Goal: Information Seeking & Learning: Check status

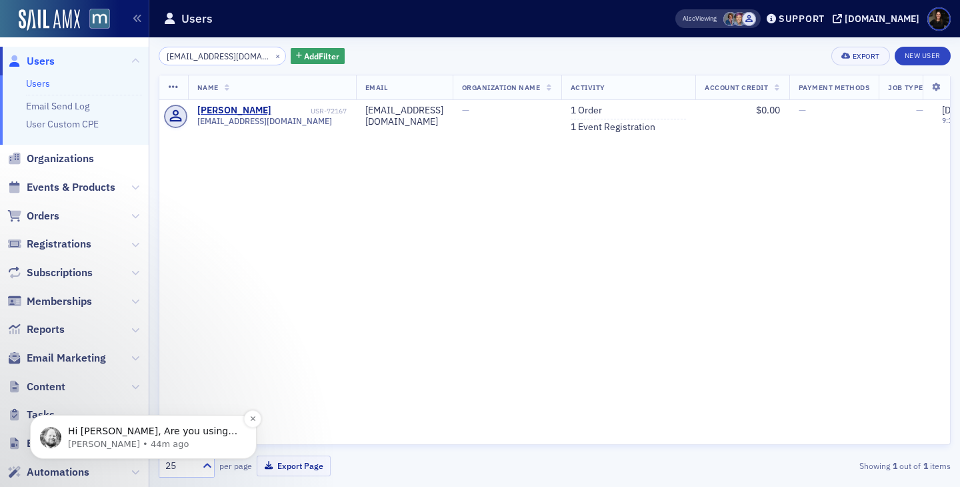
click at [182, 427] on p "Hi Lauren, Are you using this report? Remove the License Number (In-State) and …" at bounding box center [154, 431] width 172 height 13
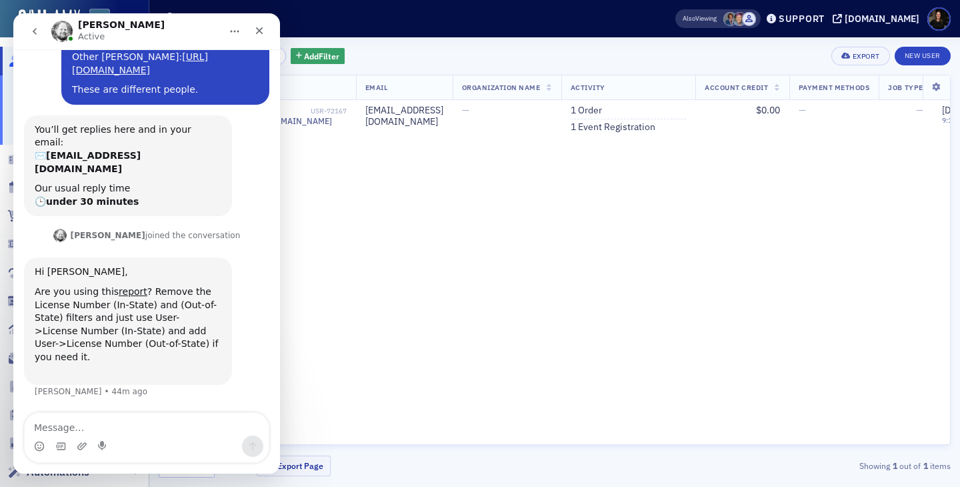
scroll to position [324, 0]
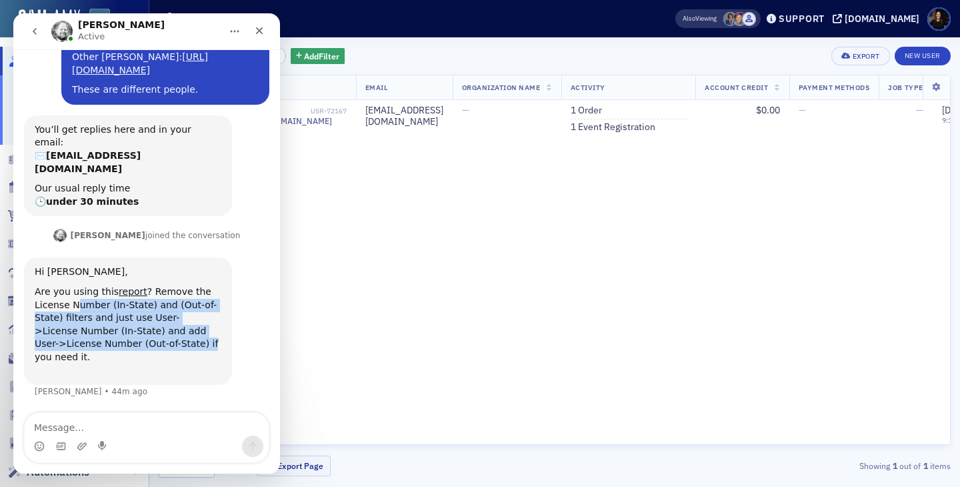
drag, startPoint x: 76, startPoint y: 317, endPoint x: 221, endPoint y: 350, distance: 148.4
click at [215, 350] on div "Are you using this report ? Remove the License Number (In-State) and (Out-of-St…" at bounding box center [128, 330] width 187 height 91
click at [221, 350] on div "Are you using this report ? Remove the License Number (In-State) and (Out-of-St…" at bounding box center [128, 330] width 187 height 91
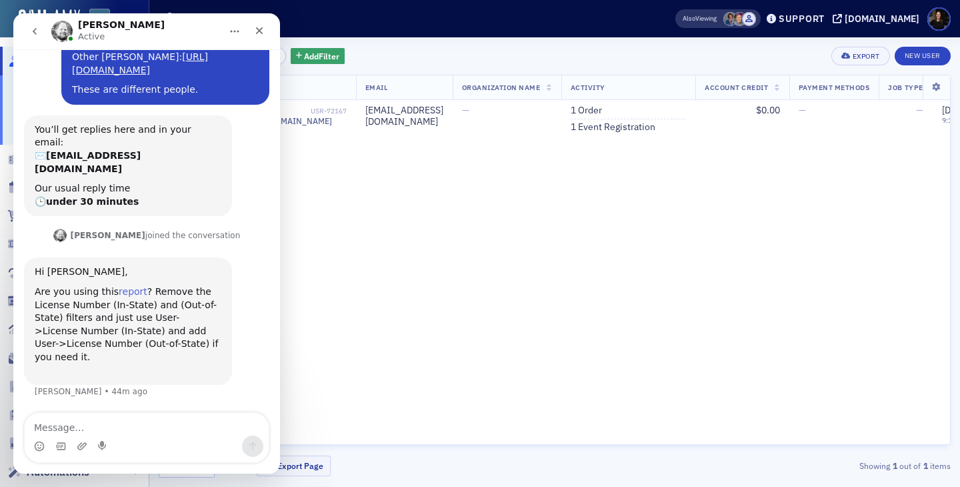
click at [123, 297] on link "report" at bounding box center [133, 291] width 29 height 11
click at [263, 27] on icon "Close" at bounding box center [259, 30] width 11 height 11
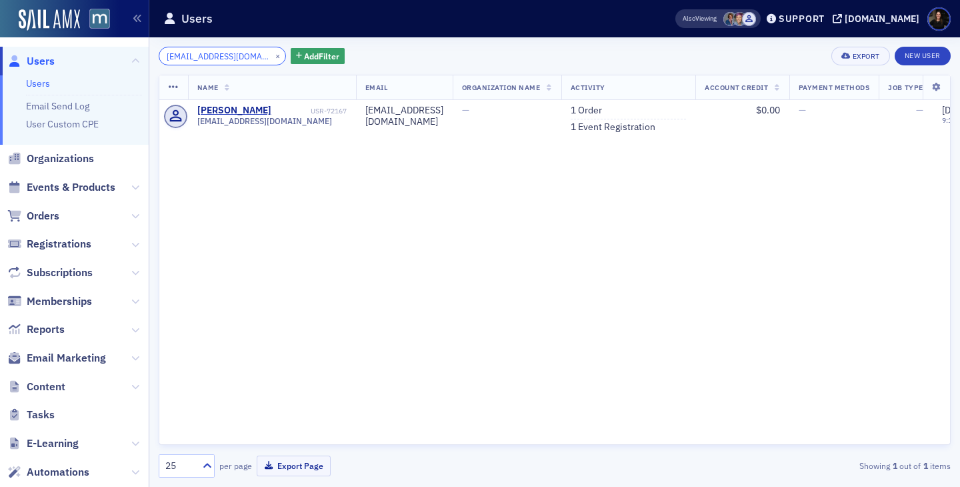
click at [204, 58] on input "dbochenek@sbgtv.com" at bounding box center [222, 56] width 127 height 19
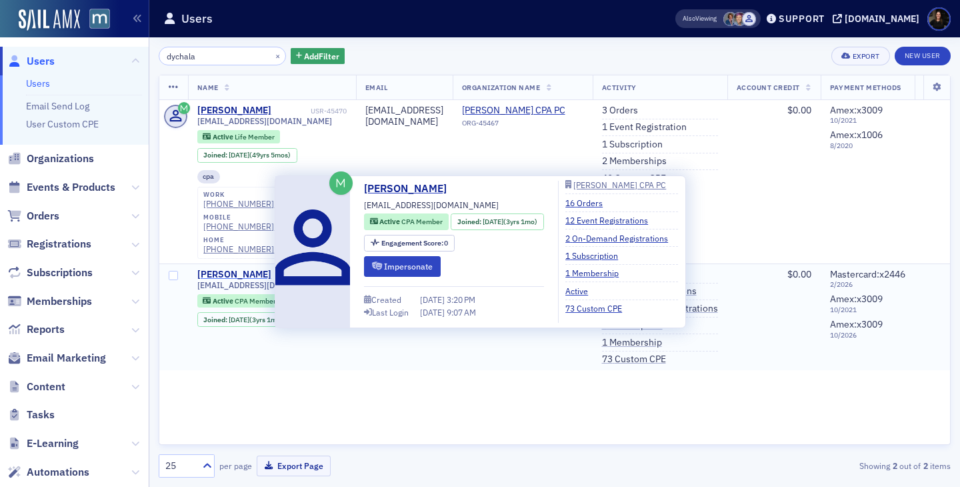
click at [253, 269] on div "Benjamin Dychala" at bounding box center [234, 275] width 74 height 12
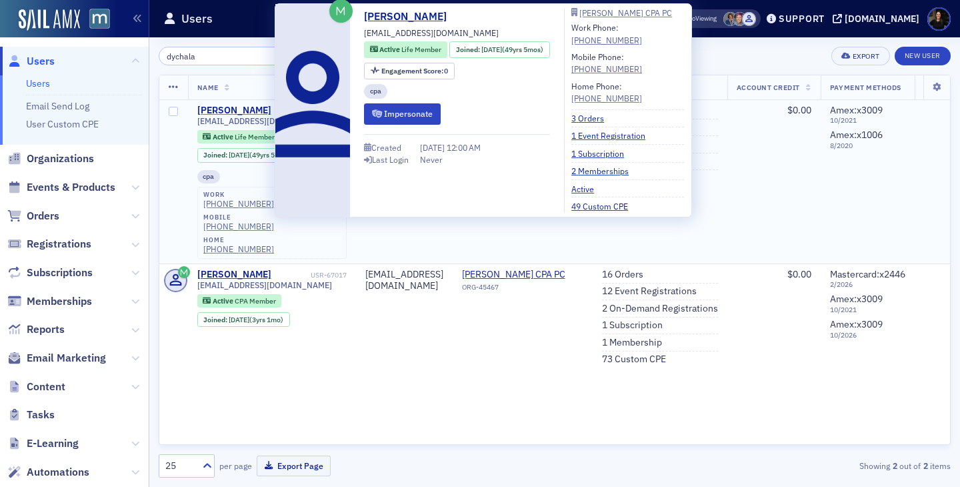
click at [239, 115] on div "Benjamin Dychala" at bounding box center [234, 111] width 74 height 12
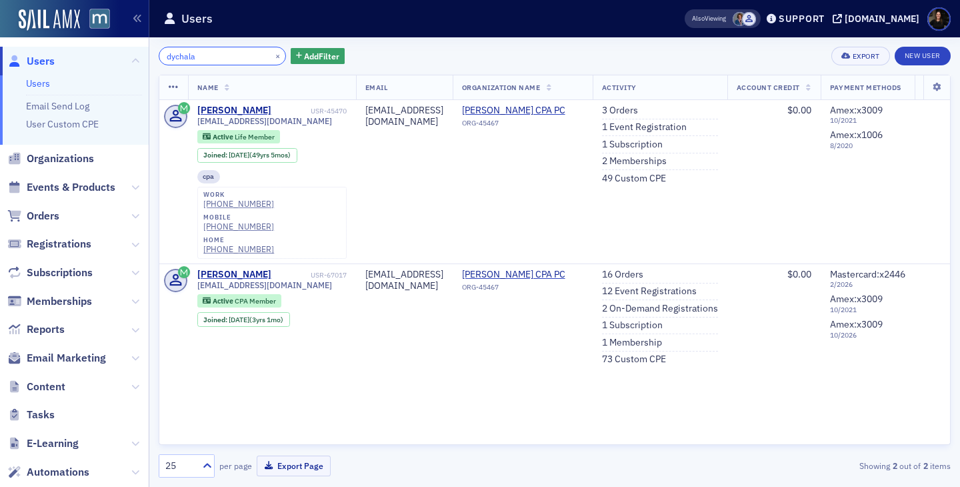
click at [193, 51] on input "dychala" at bounding box center [222, 56] width 127 height 19
paste input "Tanabe"
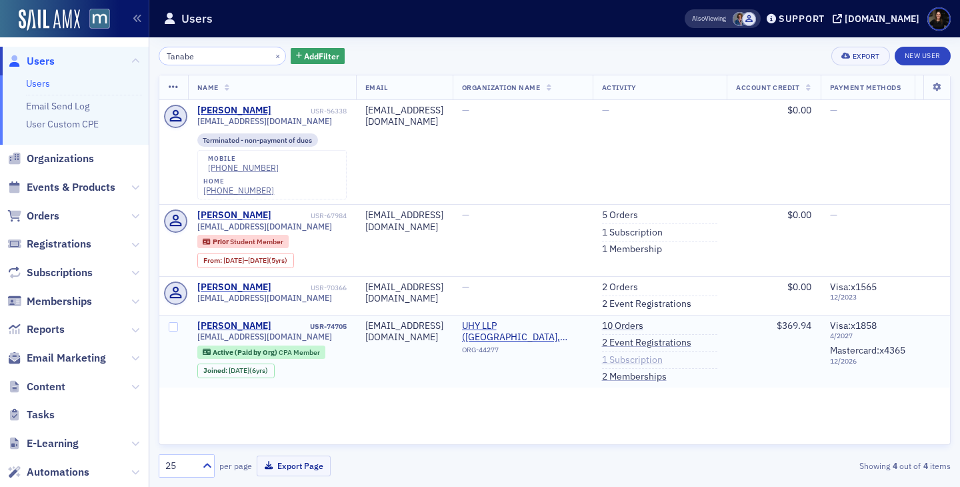
click at [663, 354] on link "1 Subscription" at bounding box center [632, 360] width 61 height 12
click at [195, 59] on input "Tanabe" at bounding box center [222, 56] width 127 height 19
paste input "Vincent"
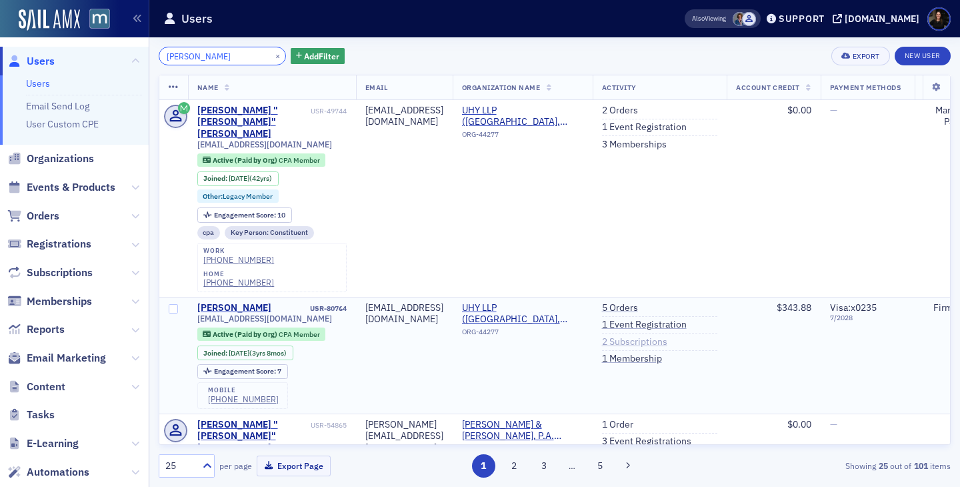
type input "Vincent uhy"
click at [668, 336] on link "2 Subscriptions" at bounding box center [634, 342] width 65 height 12
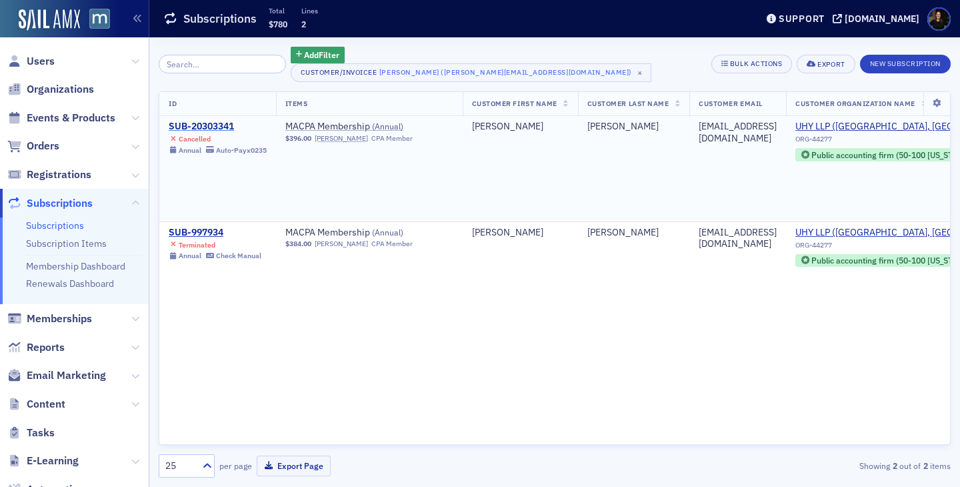
click at [223, 125] on div "SUB-20303341" at bounding box center [218, 127] width 98 height 12
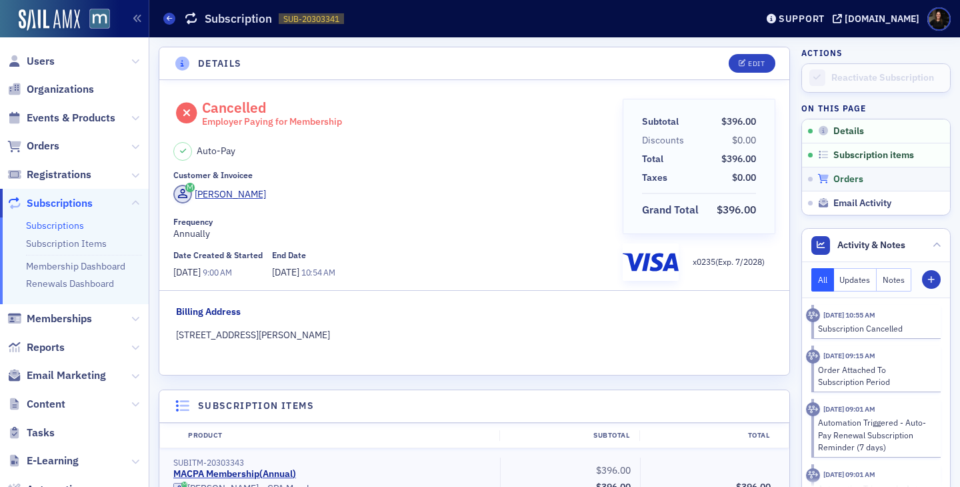
click at [836, 173] on span "Orders" at bounding box center [849, 179] width 30 height 12
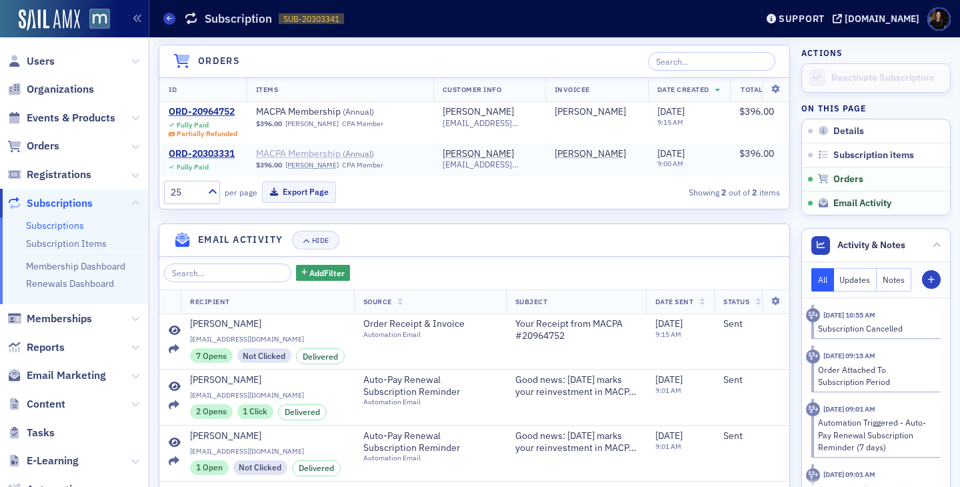
scroll to position [560, 0]
click at [219, 112] on div "ORD-20964752" at bounding box center [203, 112] width 69 height 12
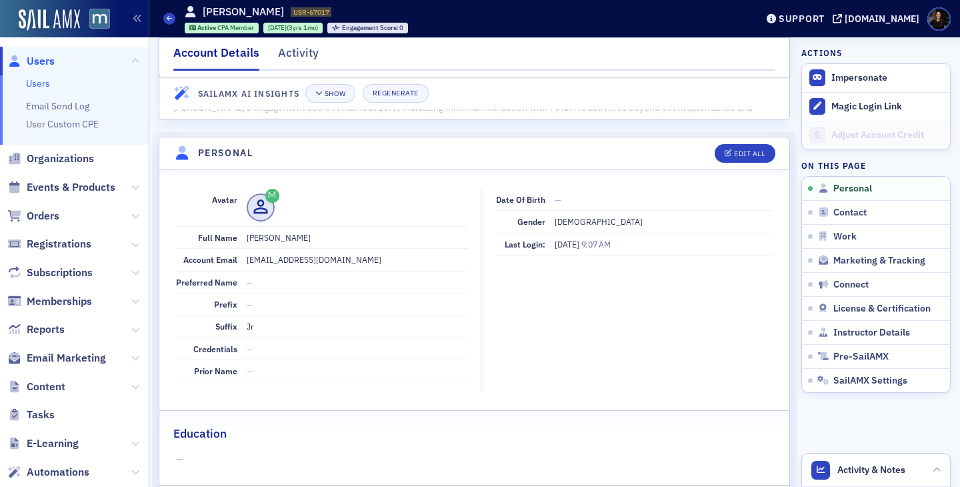
scroll to position [54, 0]
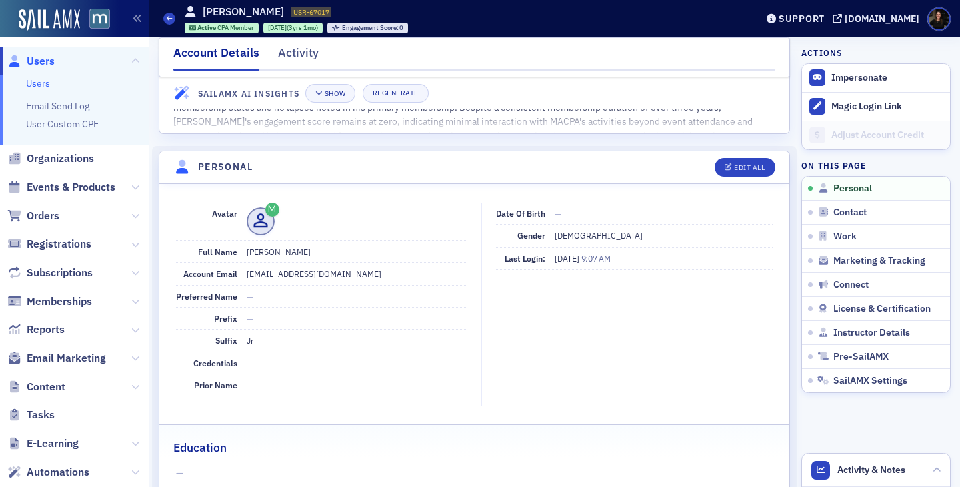
click at [33, 67] on span "Users" at bounding box center [41, 61] width 28 height 15
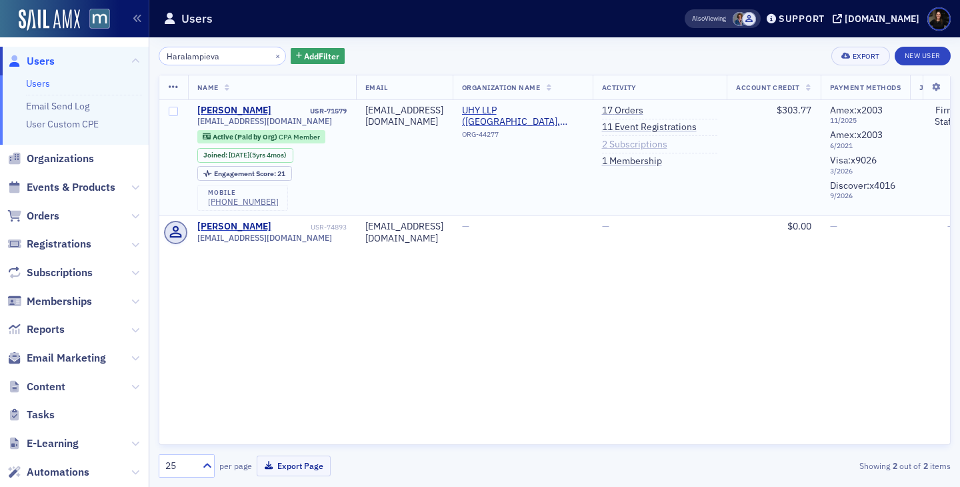
type input "Haralampieva"
click at [668, 147] on link "2 Subscriptions" at bounding box center [634, 145] width 65 height 12
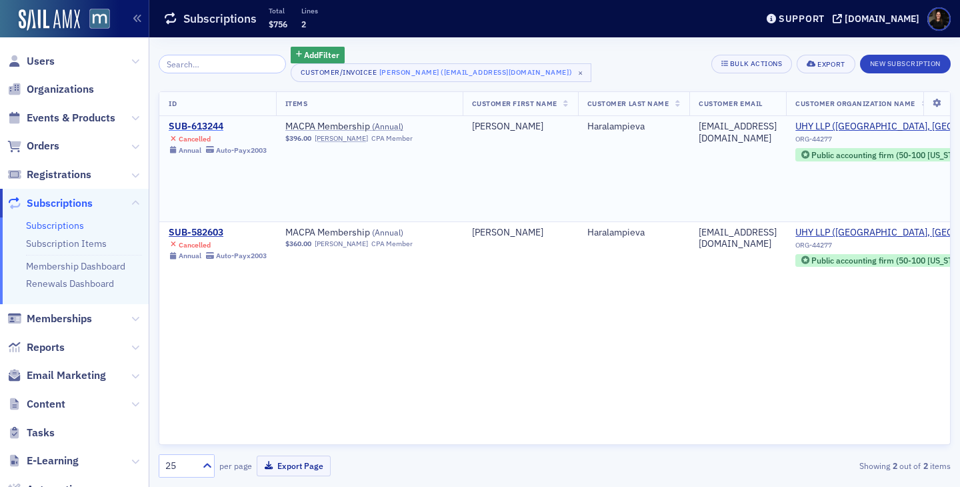
click at [201, 129] on div "SUB-613244" at bounding box center [218, 127] width 98 height 12
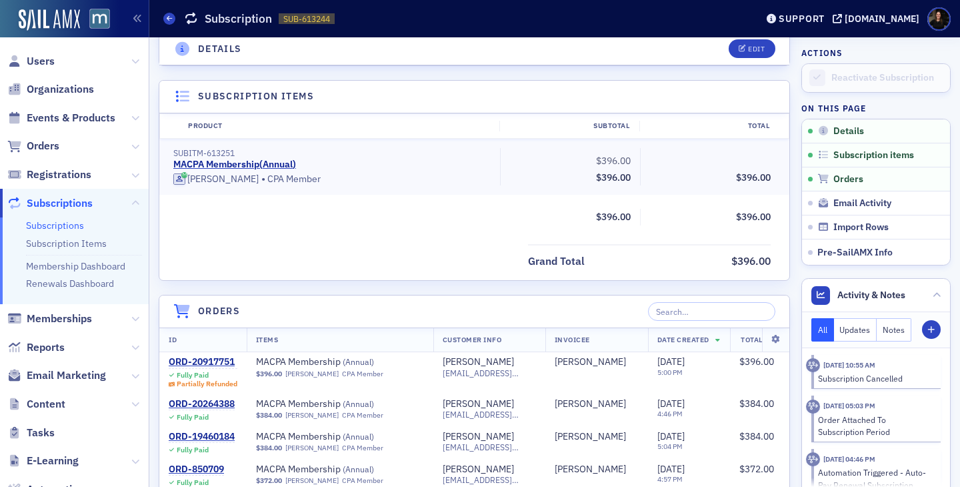
scroll to position [311, 0]
click at [209, 360] on div "ORD-20917751" at bounding box center [203, 361] width 69 height 12
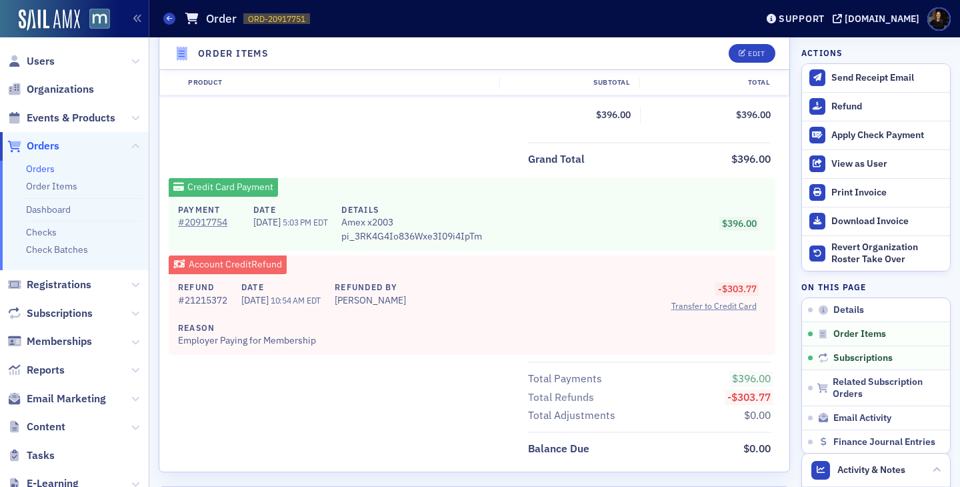
scroll to position [562, 0]
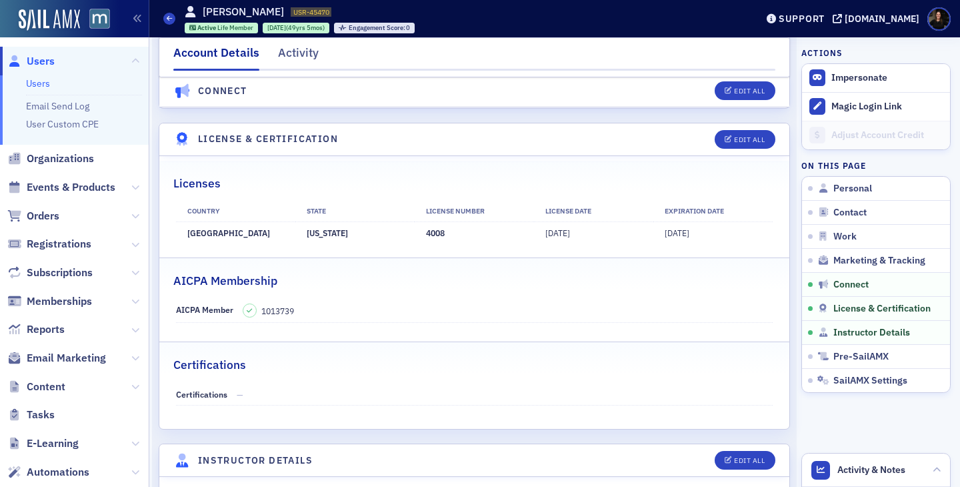
scroll to position [2553, 0]
click at [51, 59] on span "Users" at bounding box center [41, 61] width 28 height 15
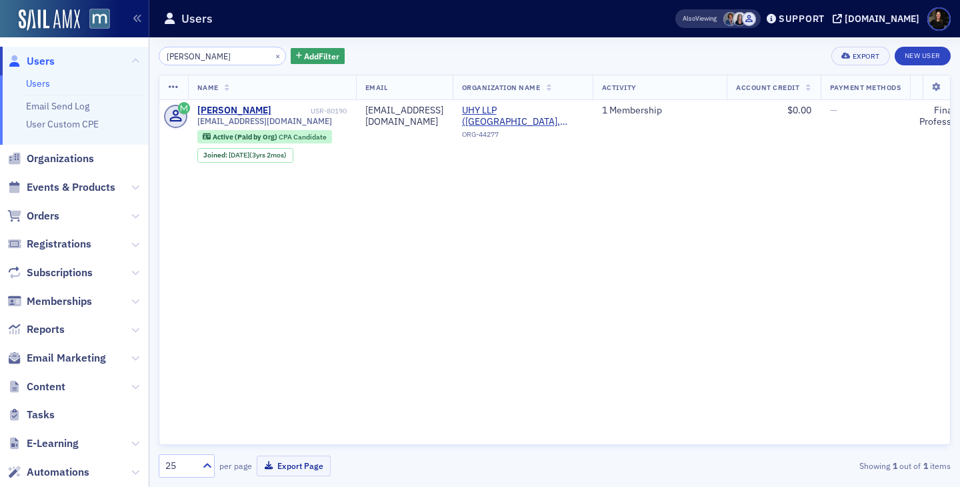
type input "Neighoff"
click at [272, 56] on button "×" at bounding box center [278, 55] width 12 height 12
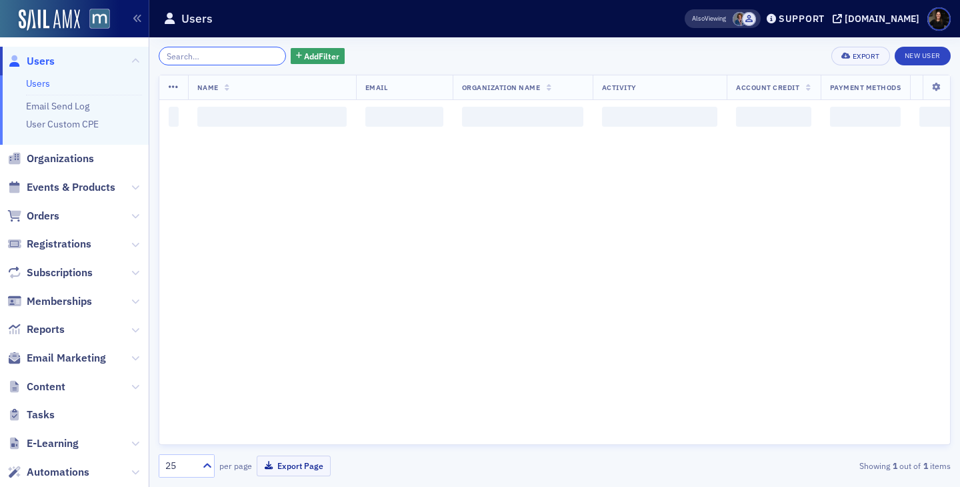
click at [181, 60] on input "search" at bounding box center [222, 56] width 127 height 19
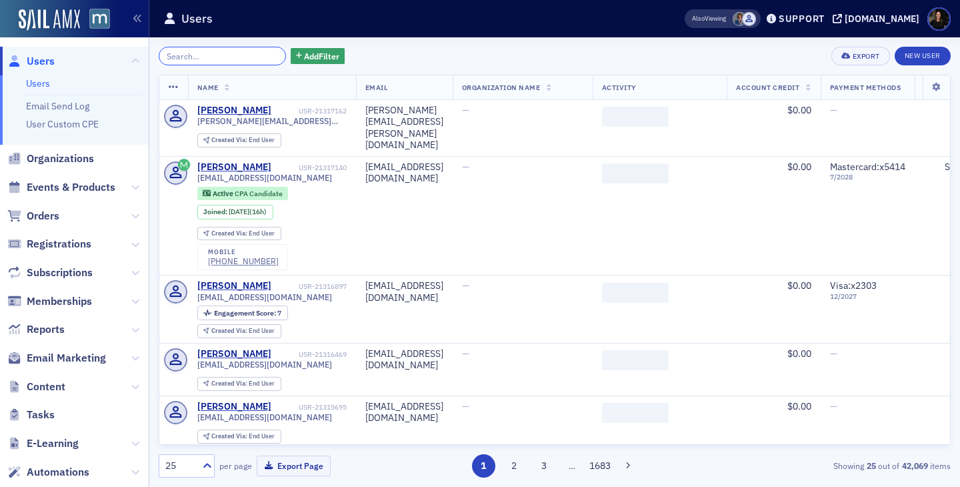
type input "j"
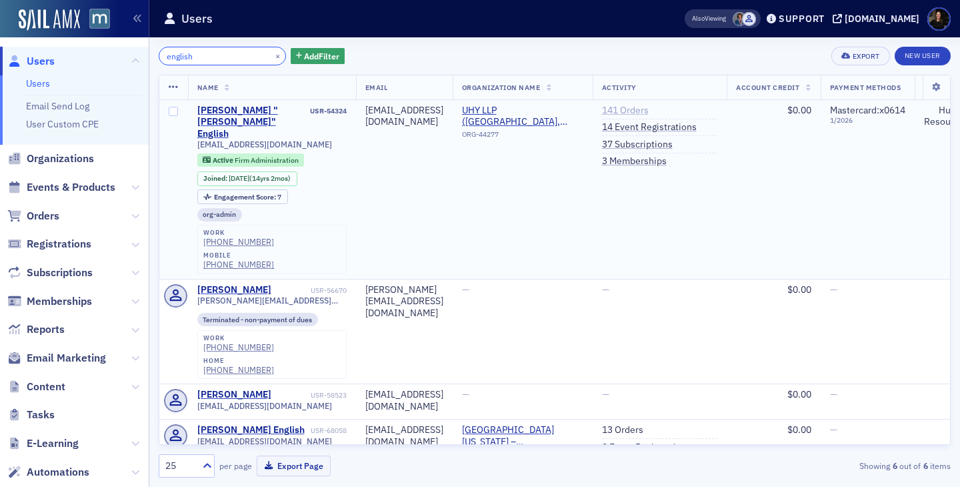
type input "english"
click at [649, 106] on link "141 Orders" at bounding box center [625, 111] width 47 height 12
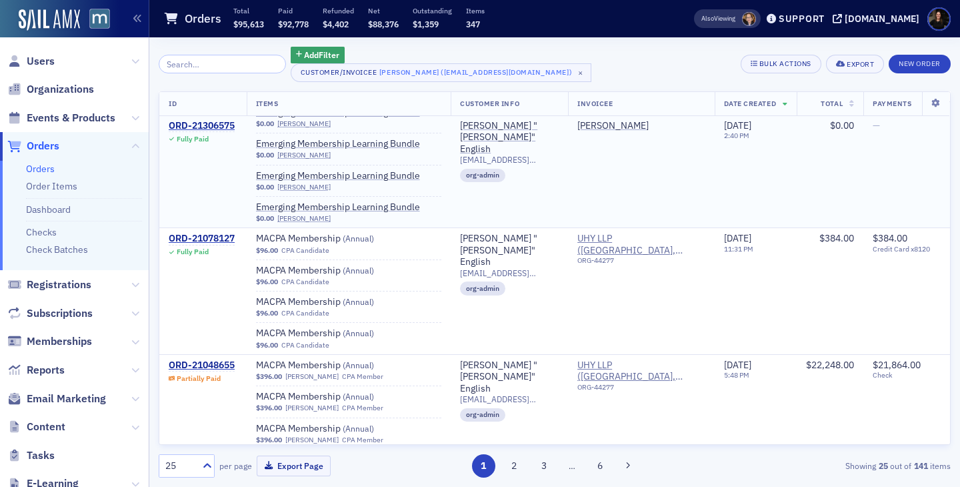
scroll to position [233, 0]
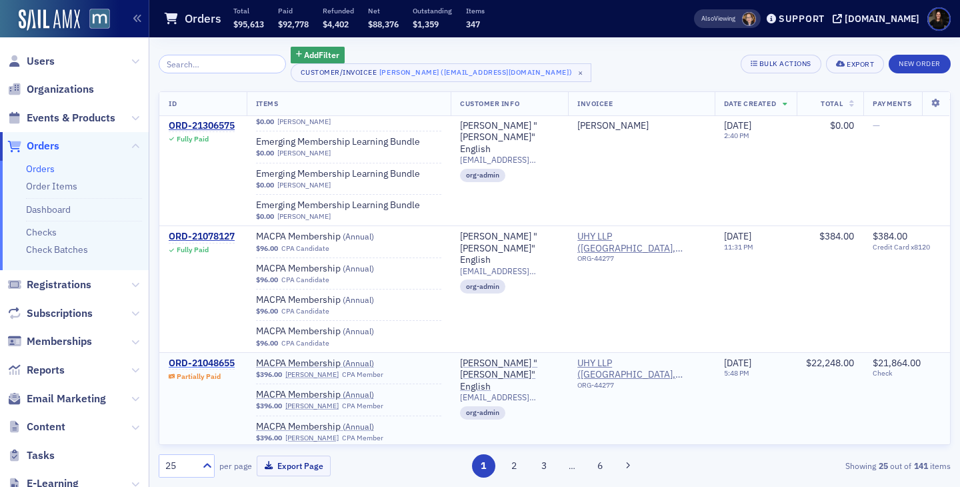
click at [198, 358] on div "ORD-21048655" at bounding box center [202, 364] width 66 height 12
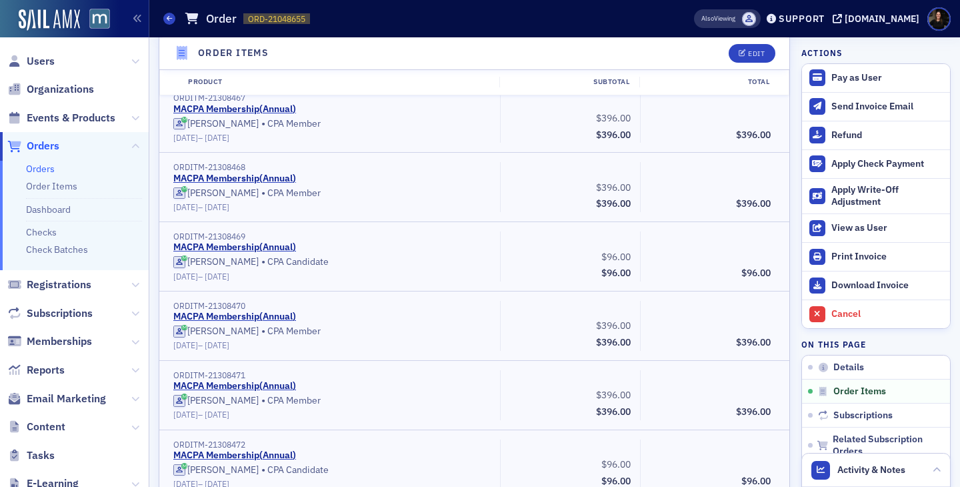
scroll to position [4419, 0]
click at [738, 54] on button "Edit" at bounding box center [752, 53] width 46 height 19
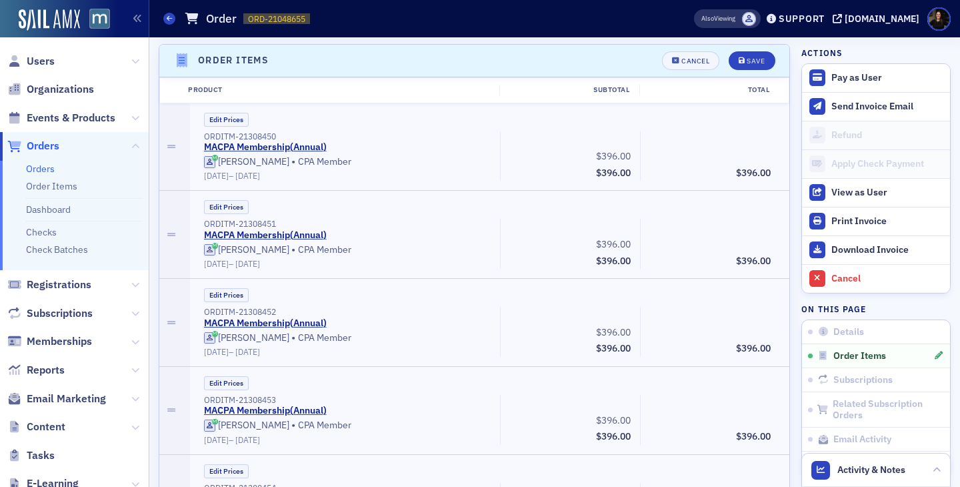
scroll to position [5540, 0]
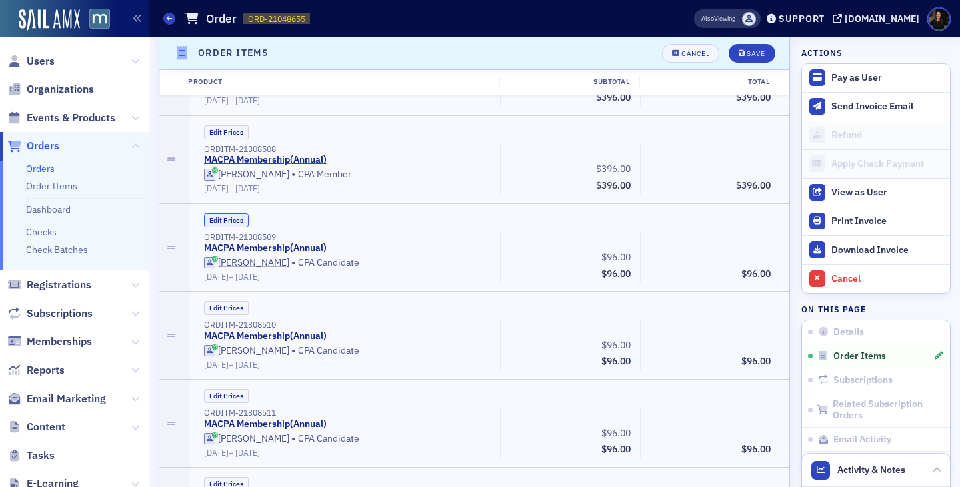
click at [222, 221] on button "Edit Prices" at bounding box center [226, 220] width 45 height 14
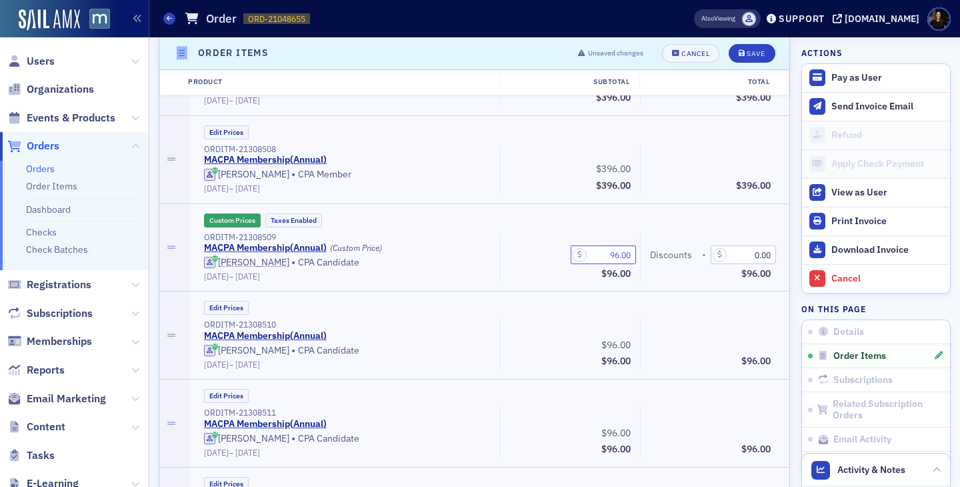
drag, startPoint x: 594, startPoint y: 246, endPoint x: 658, endPoint y: 252, distance: 64.3
click at [658, 252] on div "ORDITM-21308509 MACPA Membership ( Annual ) (Custom Price) Christopher Neighoff…" at bounding box center [488, 257] width 586 height 50
type input "0.00"
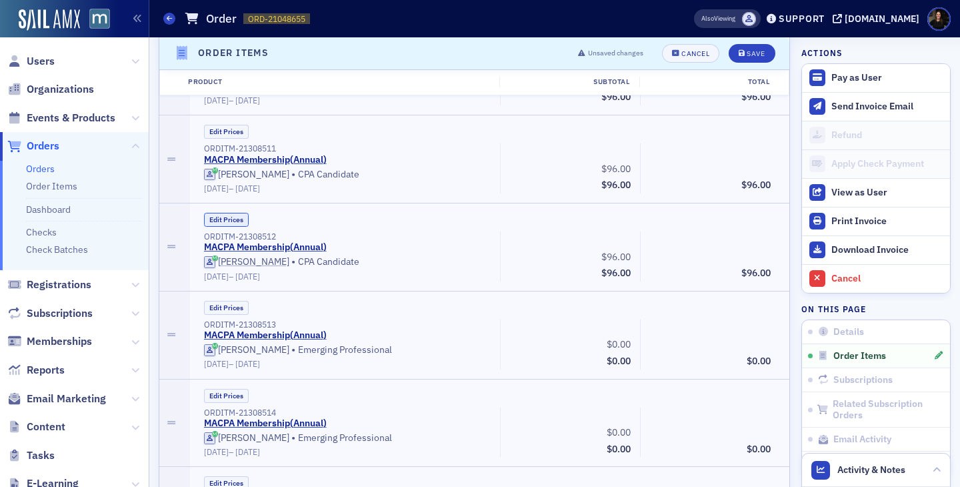
click at [219, 217] on button "Edit Prices" at bounding box center [226, 220] width 45 height 14
drag, startPoint x: 599, startPoint y: 253, endPoint x: 641, endPoint y: 253, distance: 42.0
click at [639, 253] on div "96.00 Subtotal $96.00" at bounding box center [570, 256] width 140 height 50
type input "0.00"
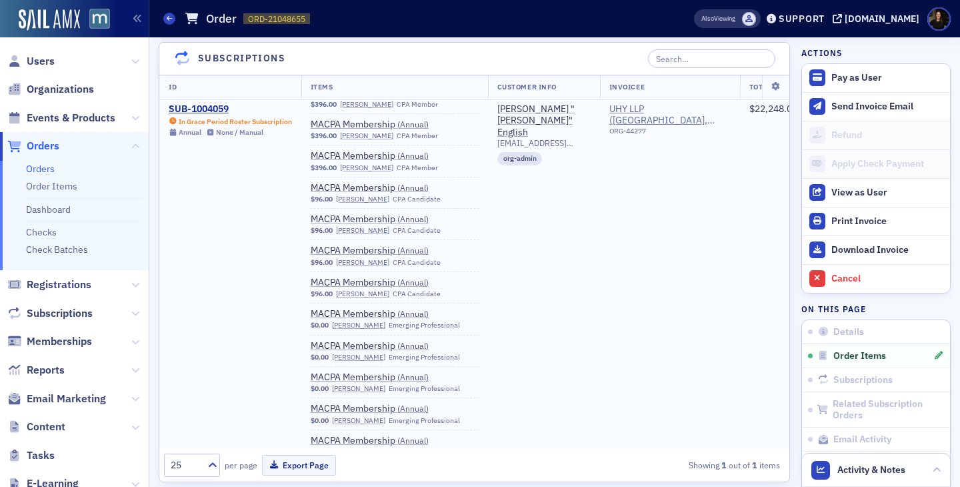
scroll to position [5716, 0]
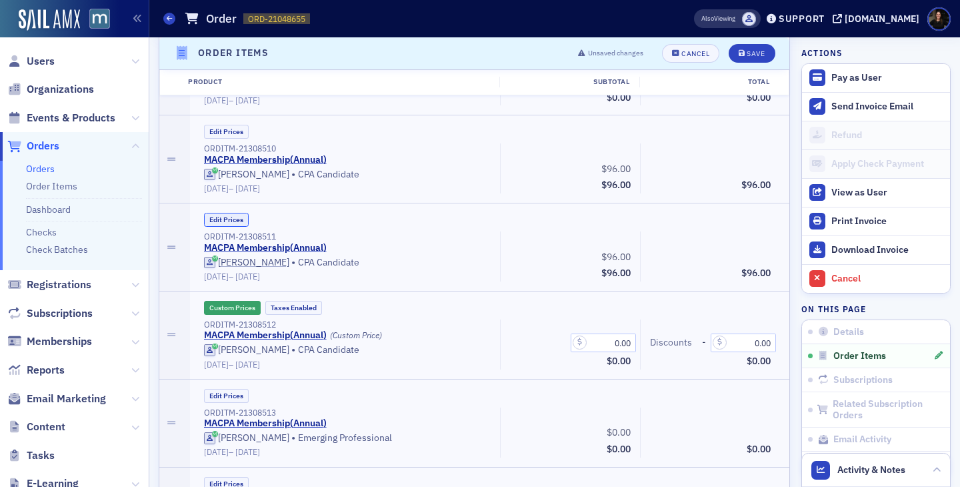
click at [220, 225] on button "Edit Prices" at bounding box center [226, 220] width 45 height 14
drag, startPoint x: 603, startPoint y: 253, endPoint x: 669, endPoint y: 277, distance: 70.3
click at [669, 276] on div "ORDITM-21308511 MACPA Membership ( Annual ) (Custom Price) Mamoud Sanu • CPA Ca…" at bounding box center [488, 256] width 586 height 50
type input "0.00"
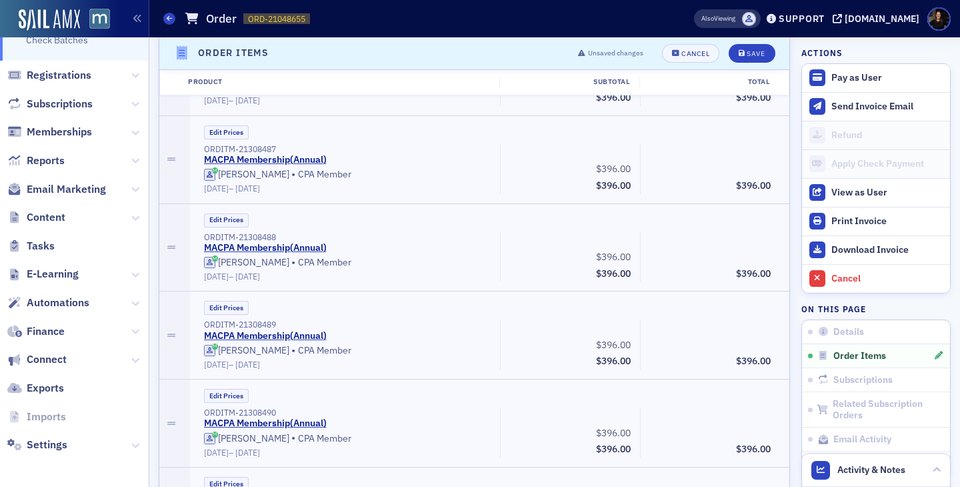
scroll to position [5628, 0]
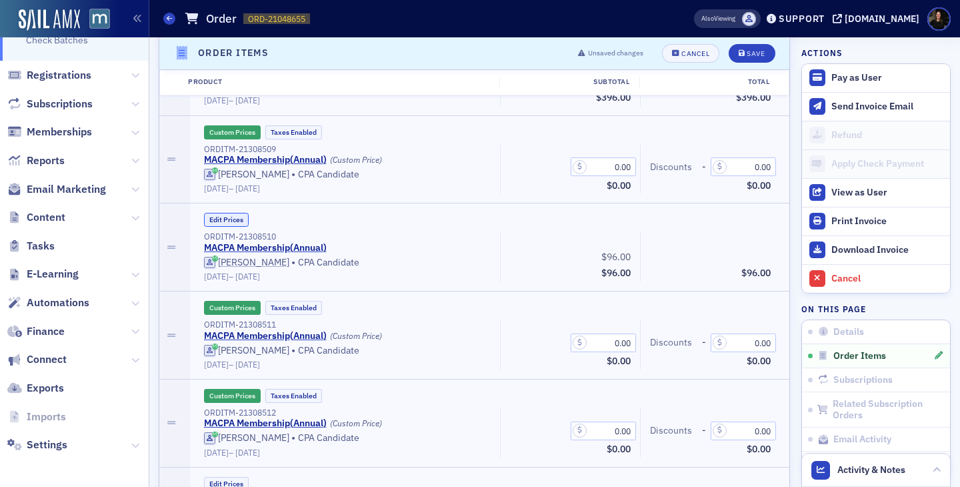
click at [218, 216] on button "Edit Prices" at bounding box center [226, 220] width 45 height 14
drag, startPoint x: 602, startPoint y: 251, endPoint x: 728, endPoint y: 261, distance: 126.4
click at [726, 259] on div "ORDITM-21308510 MACPA Membership ( Annual ) (Custom Price) Tingting Zhong • CPA…" at bounding box center [488, 256] width 586 height 50
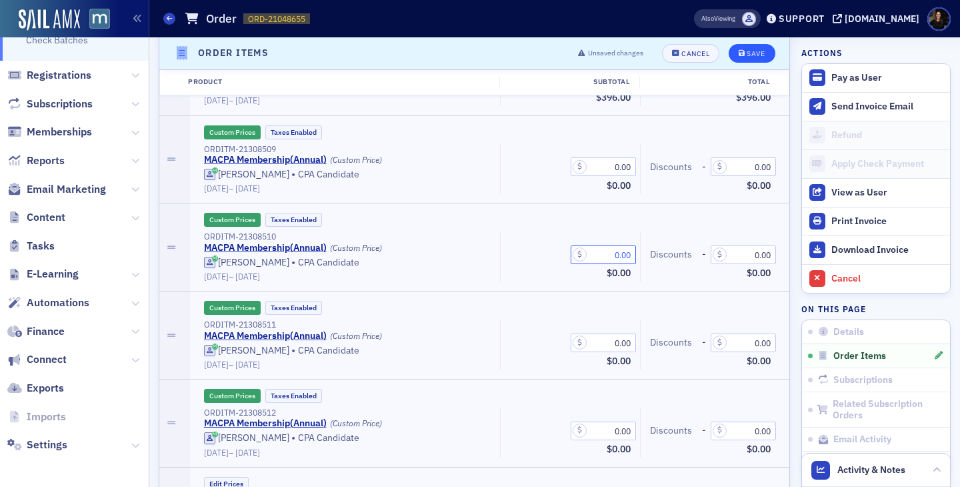
type input "0.00"
click at [755, 56] on div "Save" at bounding box center [756, 53] width 18 height 7
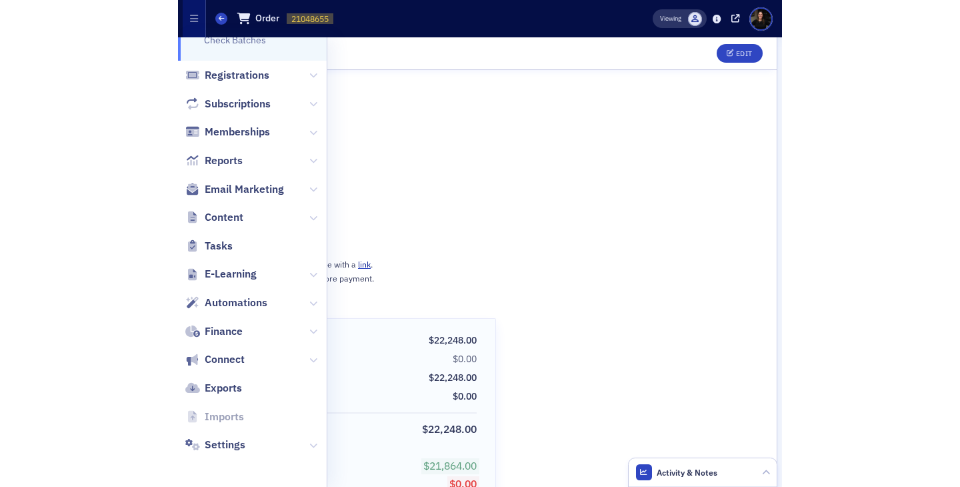
scroll to position [0, 0]
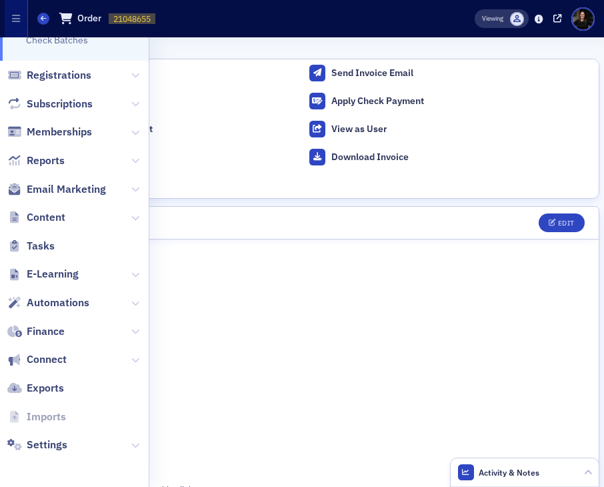
click at [414, 233] on header "Details Edit" at bounding box center [302, 223] width 594 height 33
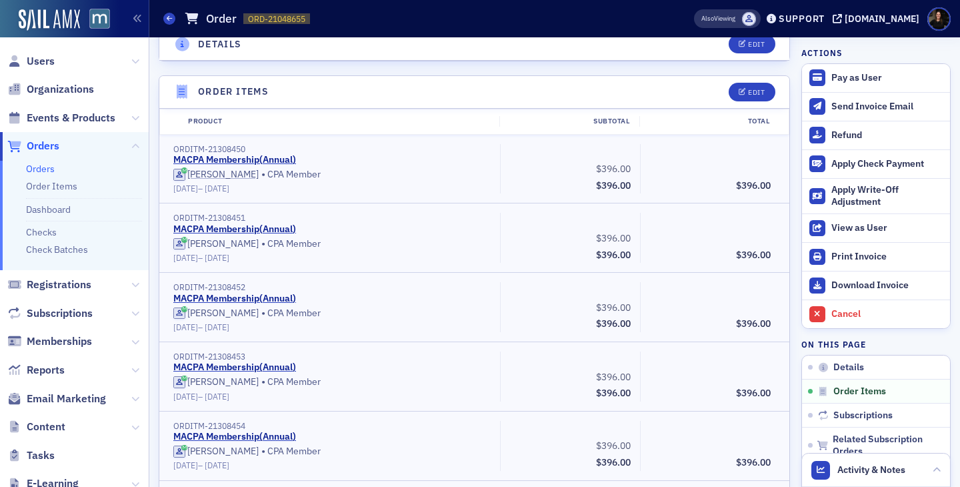
scroll to position [398, 0]
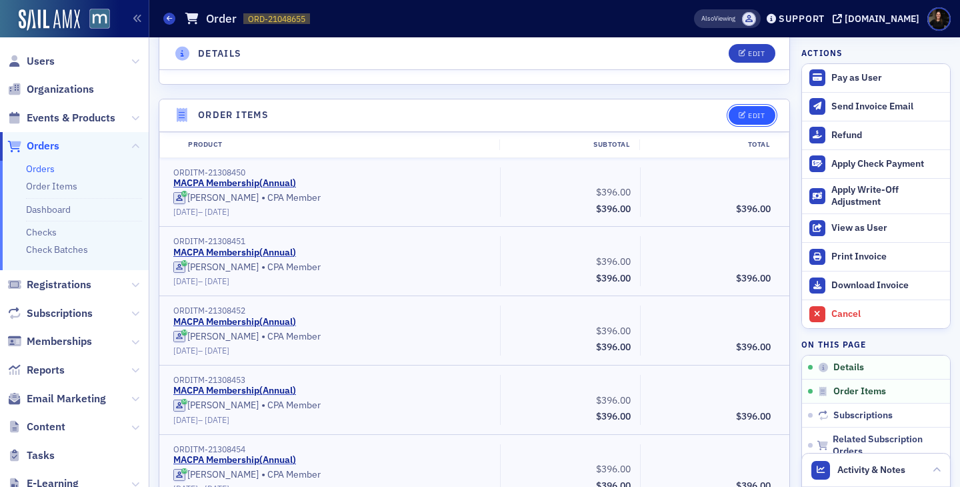
click at [758, 119] on div "Edit" at bounding box center [756, 115] width 17 height 7
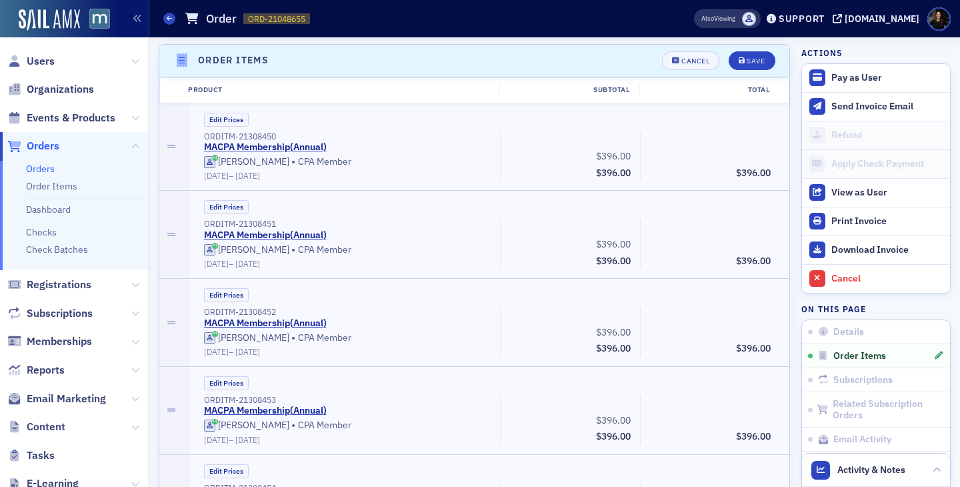
scroll to position [5804, 0]
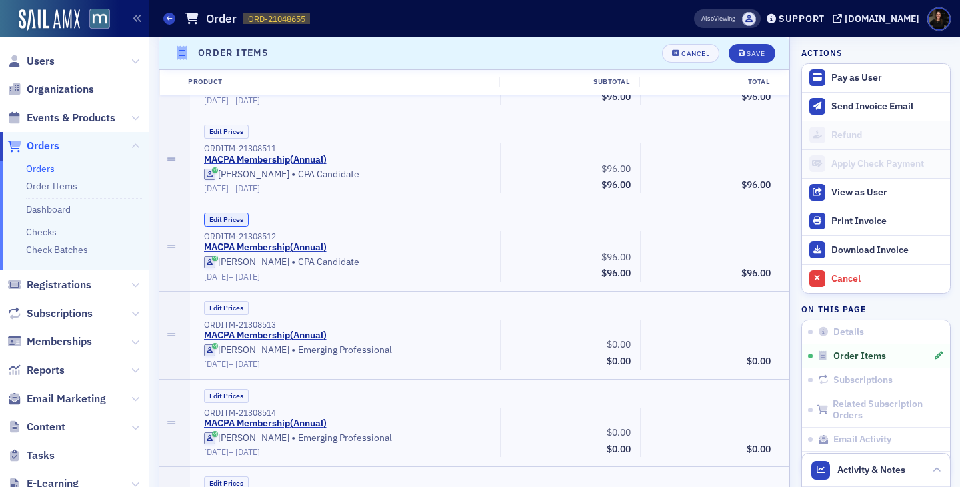
click at [221, 222] on button "Edit Prices" at bounding box center [226, 220] width 45 height 14
click at [227, 133] on button "Edit Prices" at bounding box center [226, 132] width 45 height 14
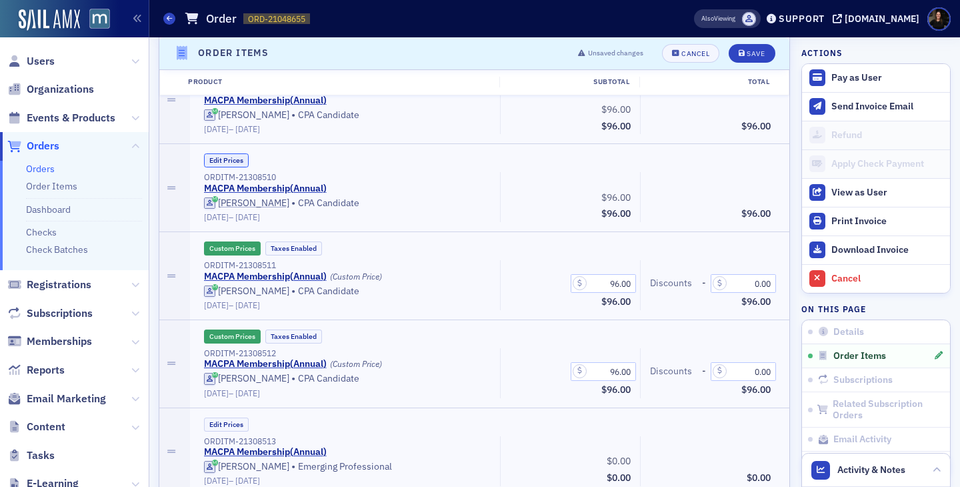
click at [228, 159] on button "Edit Prices" at bounding box center [226, 160] width 45 height 14
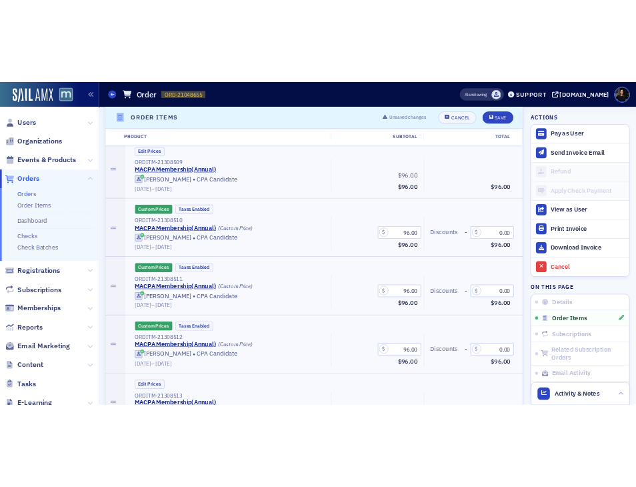
scroll to position [5655, 0]
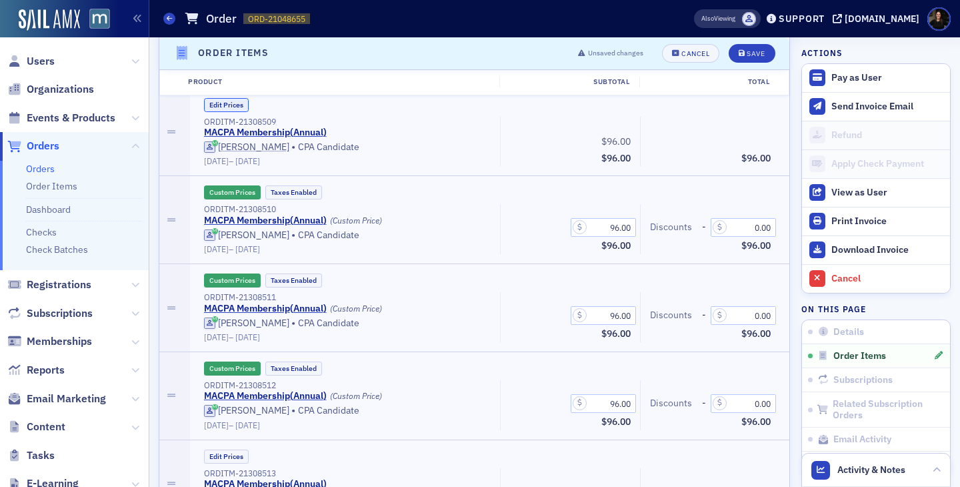
click at [226, 102] on button "Edit Prices" at bounding box center [226, 105] width 45 height 14
drag, startPoint x: 611, startPoint y: 142, endPoint x: 679, endPoint y: 155, distance: 69.3
click at [679, 155] on div "ORDITM-21308509 MACPA Membership ( Annual ) (Custom Price) Christopher Neighoff…" at bounding box center [488, 142] width 586 height 50
click at [612, 134] on input "96.00" at bounding box center [603, 139] width 65 height 19
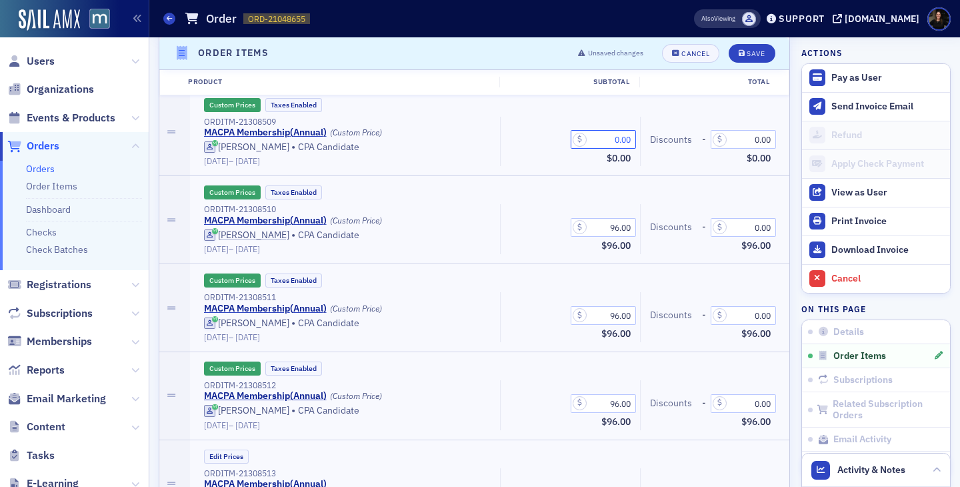
type input "0.00"
click at [620, 237] on div "96.00 Subtotal $96.00" at bounding box center [570, 236] width 121 height 35
click at [620, 232] on input "96.00" at bounding box center [603, 227] width 65 height 19
type input "0.00"
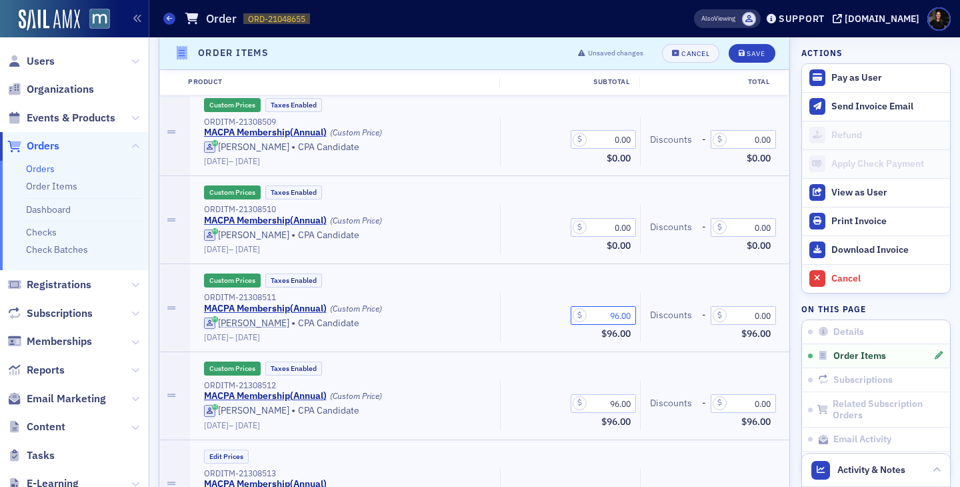
click at [611, 312] on input "96.00" at bounding box center [603, 315] width 65 height 19
type input "0.00"
click at [609, 399] on input "96.00" at bounding box center [603, 403] width 65 height 19
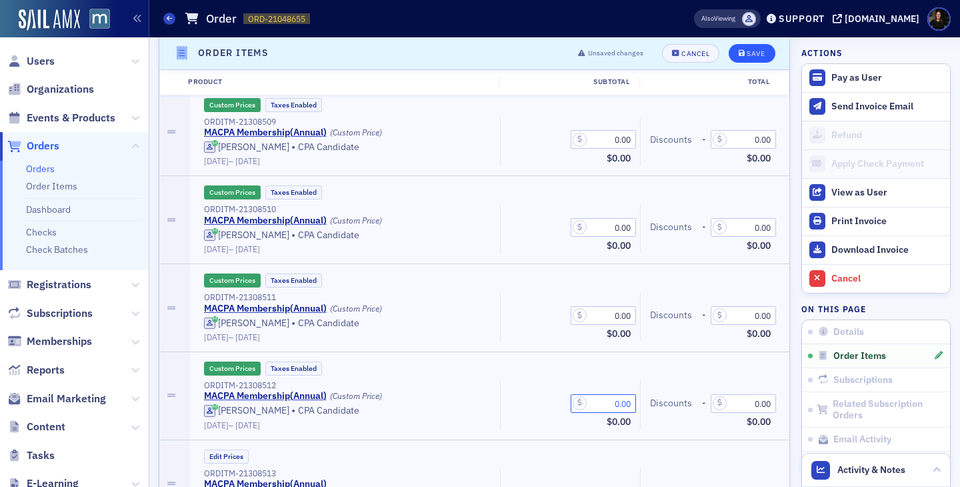
type input "0.00"
click at [751, 53] on div "Save" at bounding box center [756, 53] width 18 height 7
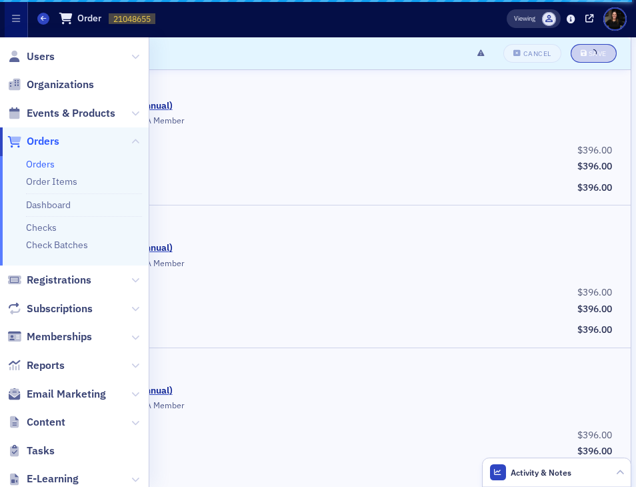
scroll to position [9329, 0]
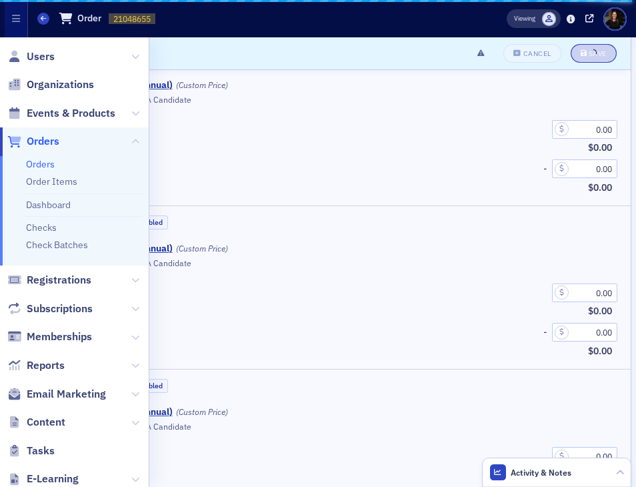
click at [259, 108] on div "7/1/2025 – 7/1/2026" at bounding box center [331, 111] width 563 height 10
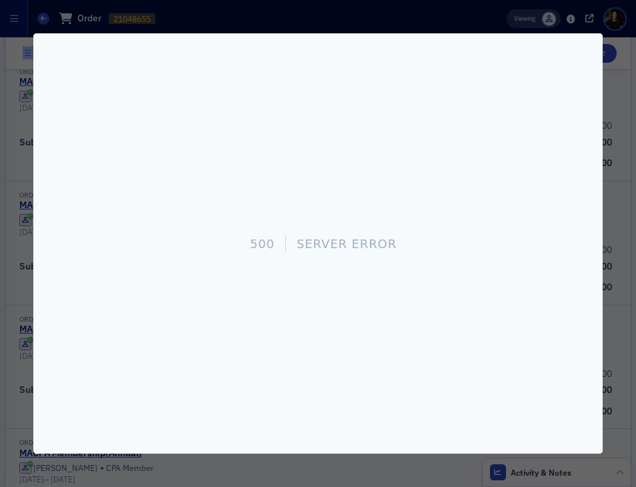
scroll to position [886, 0]
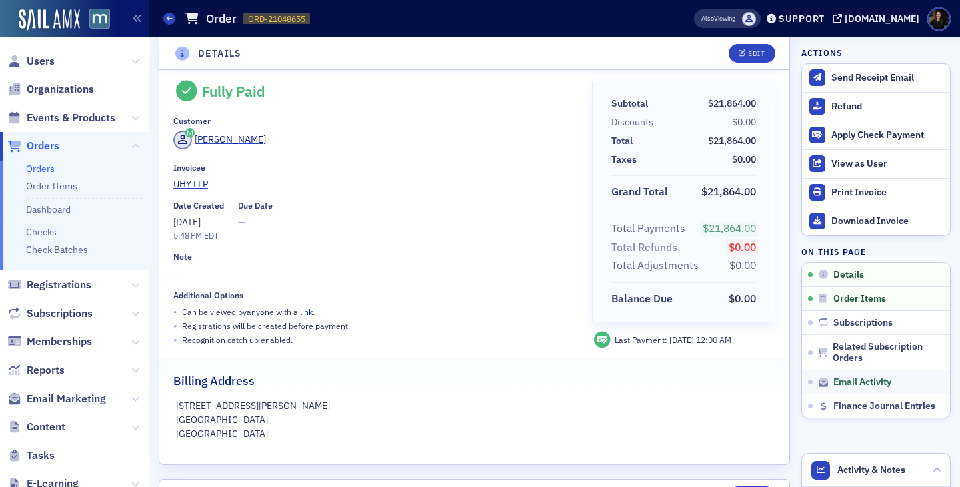
scroll to position [21, 0]
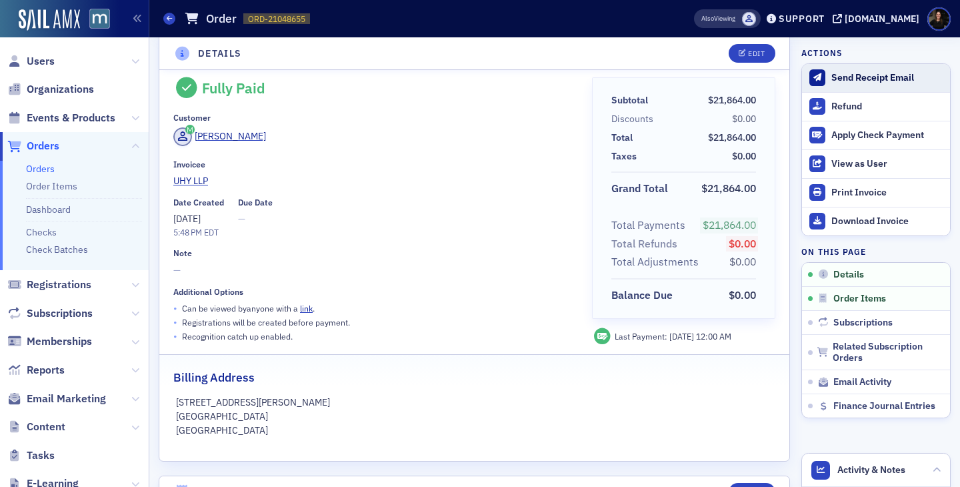
click at [636, 75] on div "Send Receipt Email" at bounding box center [888, 78] width 112 height 12
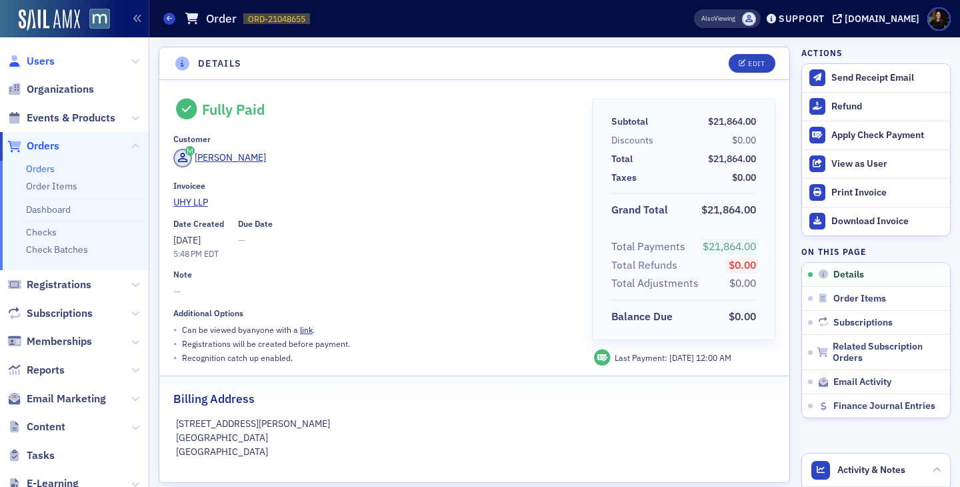
click at [34, 63] on span "Users" at bounding box center [41, 61] width 28 height 15
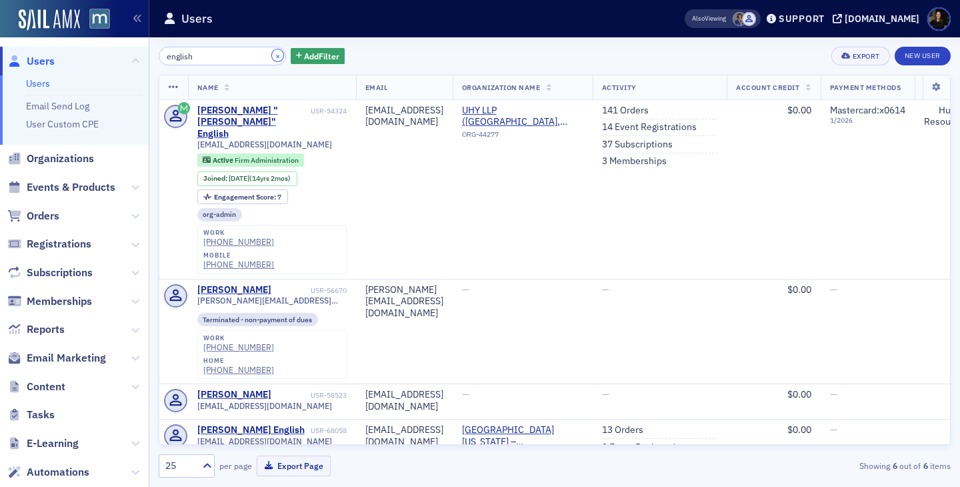
click at [272, 51] on button "×" at bounding box center [278, 55] width 12 height 12
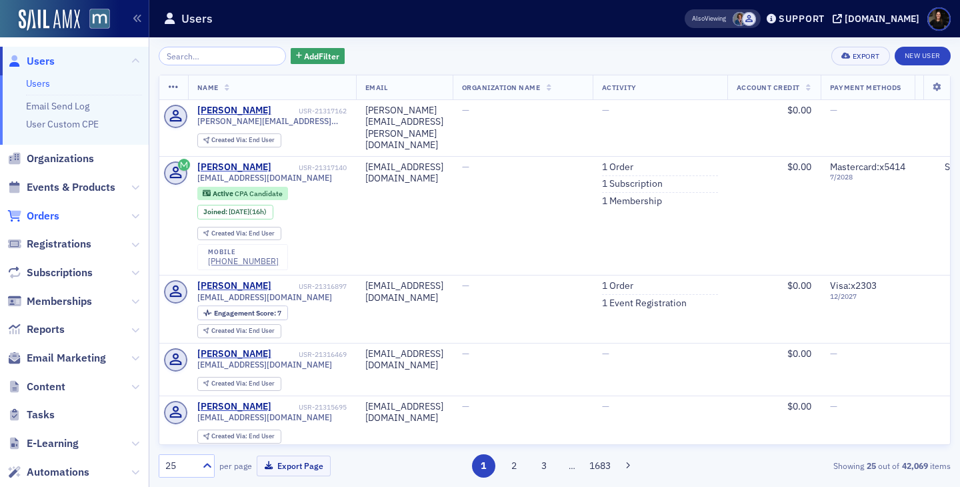
click at [42, 215] on span "Orders" at bounding box center [43, 216] width 33 height 15
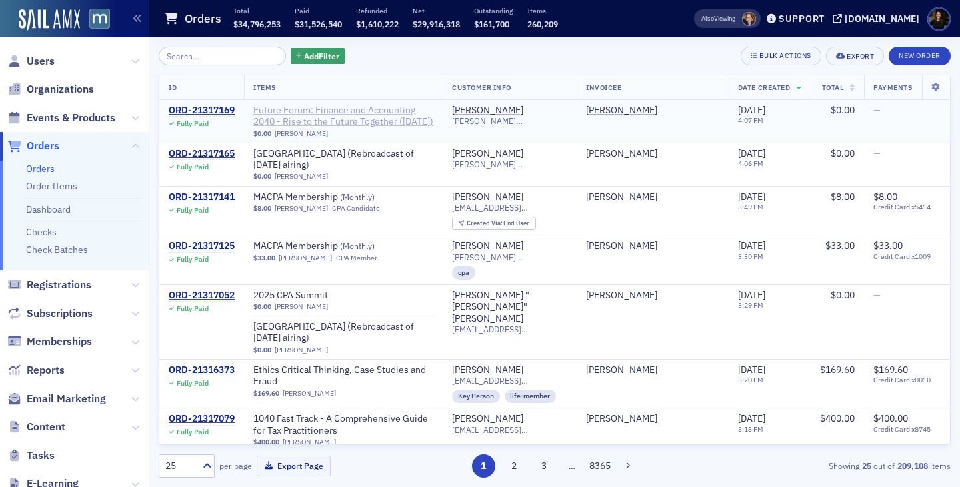
click at [293, 120] on span "Future Forum: Finance and Accounting 2040 - Rise to the Future Together ([DATE])" at bounding box center [343, 116] width 180 height 23
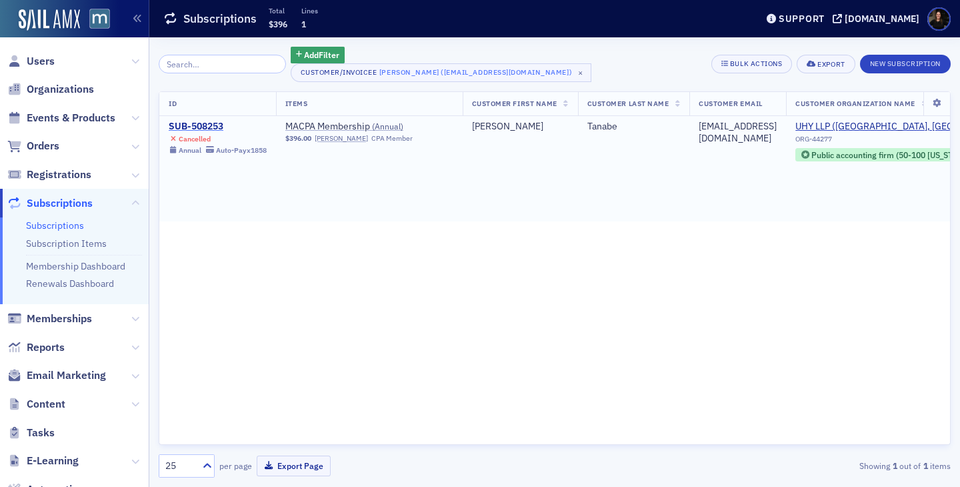
click at [217, 131] on div "SUB-508253" at bounding box center [218, 127] width 98 height 12
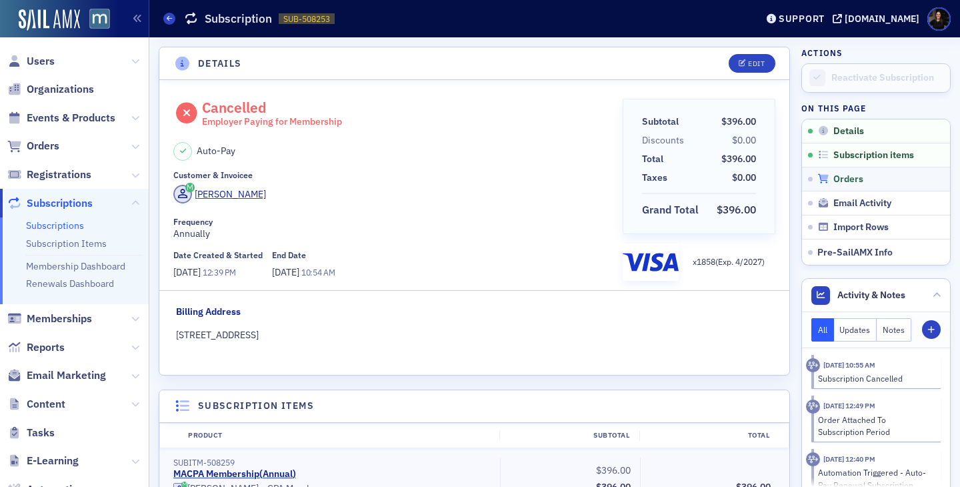
click at [848, 174] on span "Orders" at bounding box center [849, 179] width 30 height 12
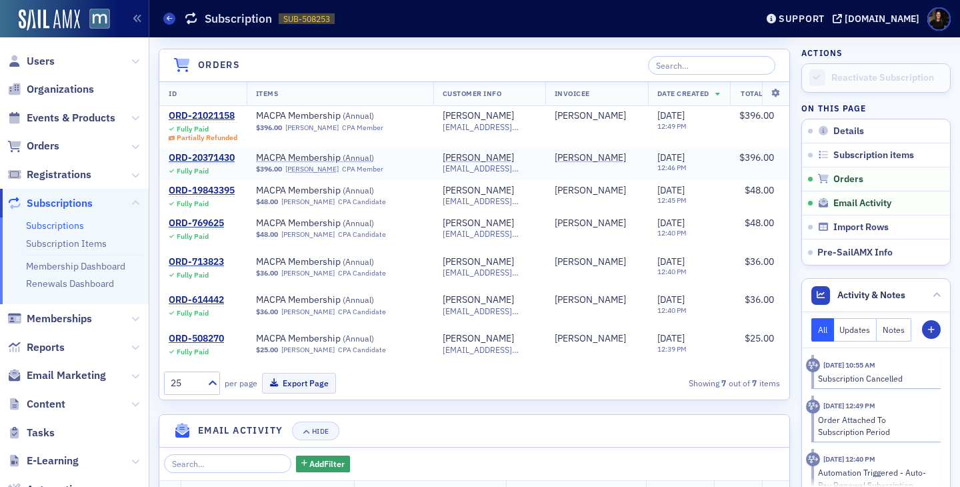
scroll to position [560, 0]
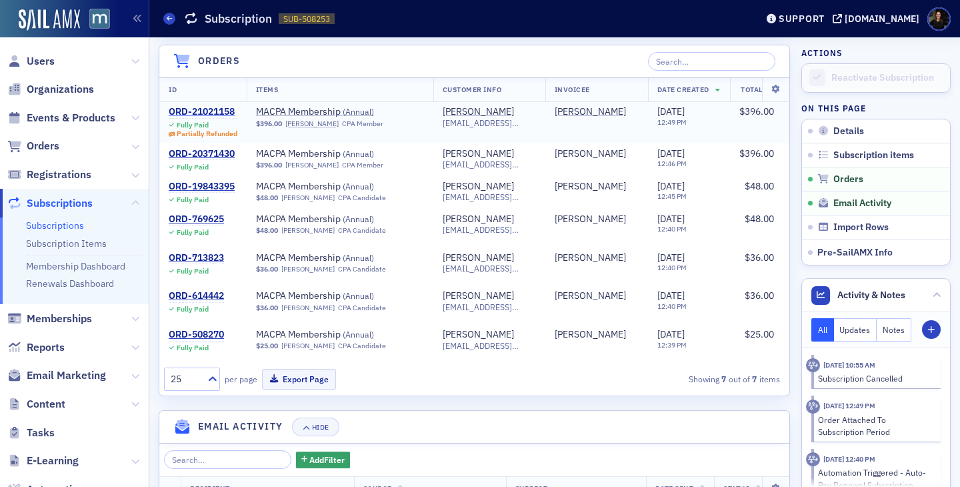
click at [184, 106] on div "ORD-21021158" at bounding box center [203, 112] width 69 height 12
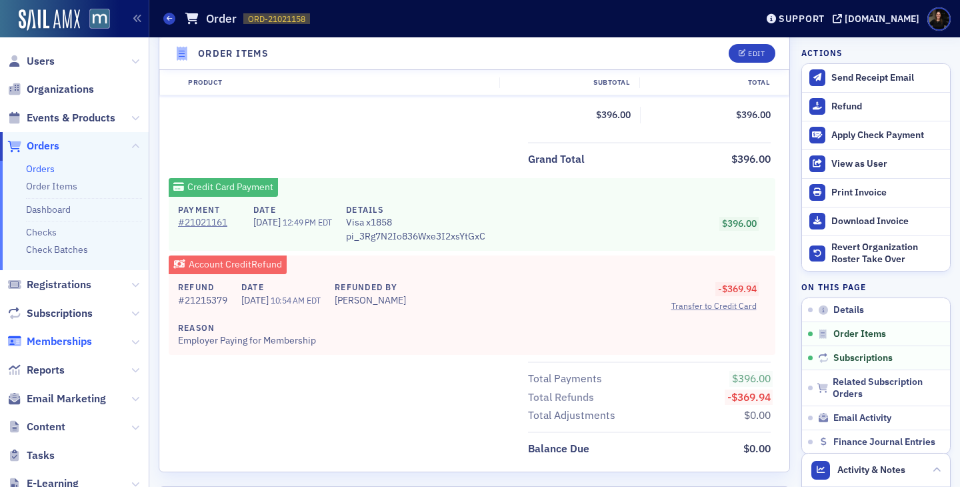
click at [58, 337] on span "Memberships" at bounding box center [59, 341] width 65 height 15
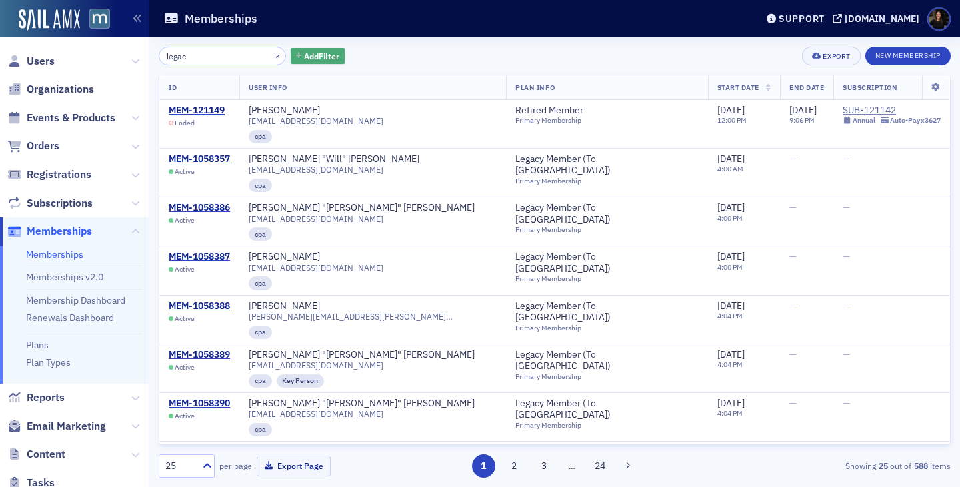
type input "legac"
click at [304, 54] on span "Add Filter" at bounding box center [321, 56] width 35 height 12
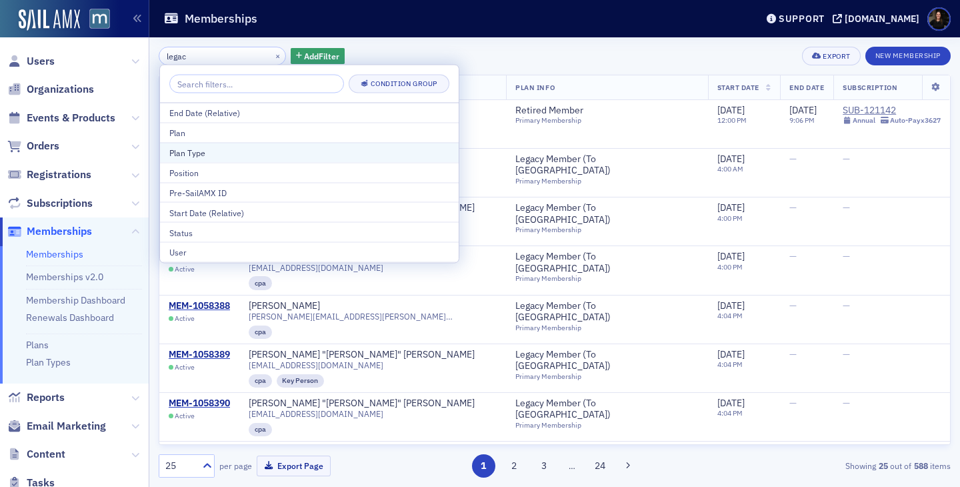
click at [199, 155] on div "Plan Type" at bounding box center [309, 153] width 280 height 12
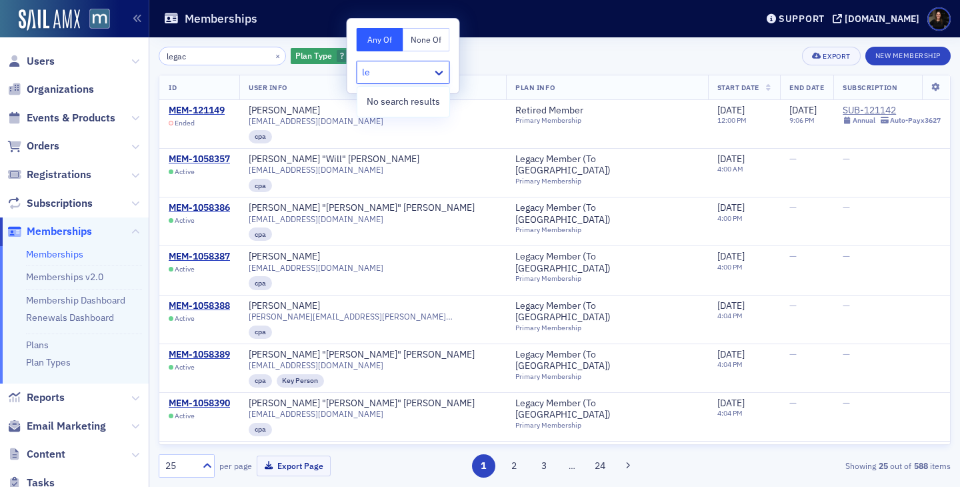
type input "l"
click at [353, 58] on icon "button" at bounding box center [355, 56] width 5 height 7
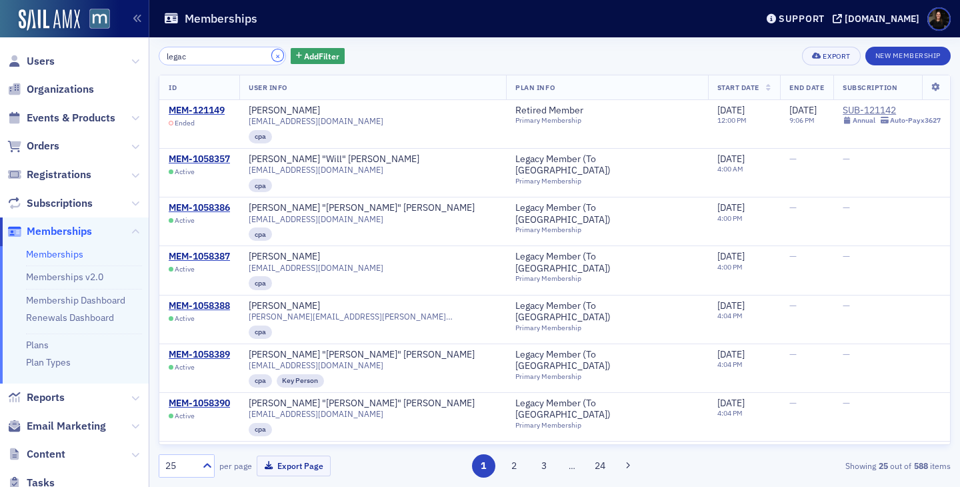
click at [272, 53] on button "×" at bounding box center [278, 55] width 12 height 12
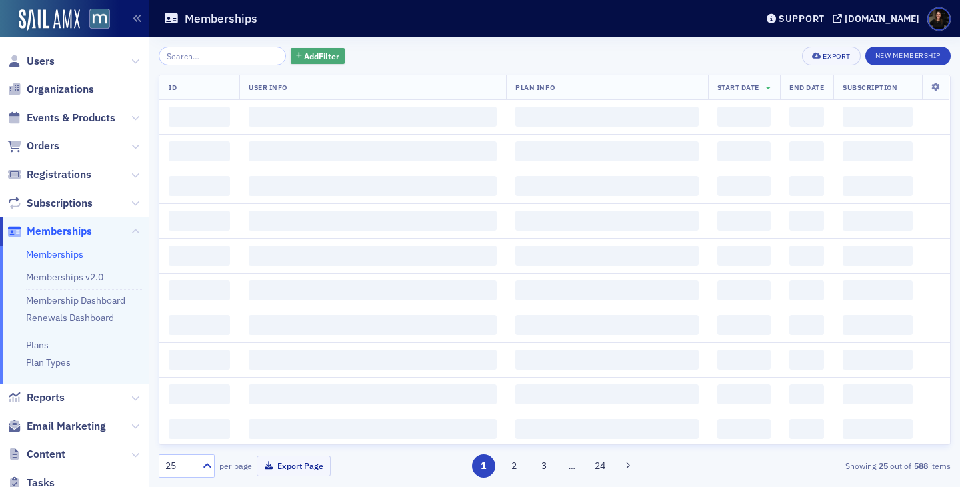
click at [304, 53] on span "Add Filter" at bounding box center [321, 56] width 35 height 12
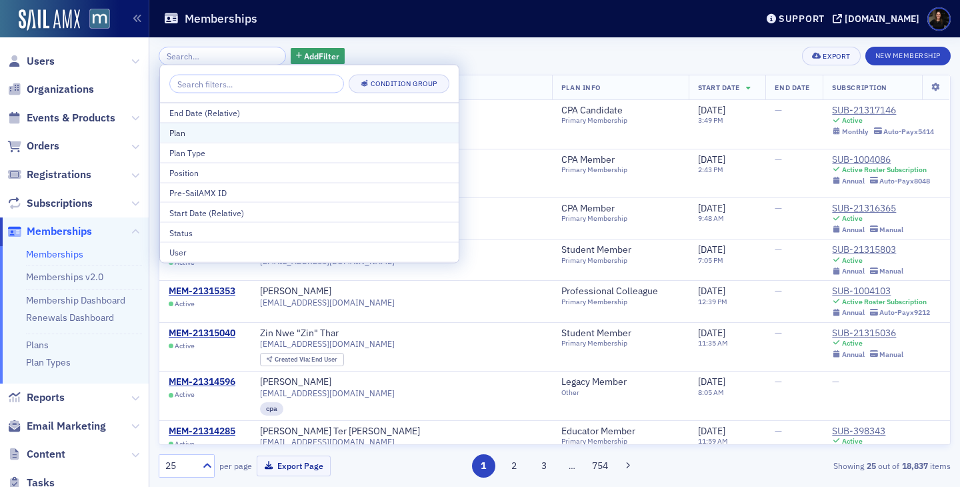
click at [197, 137] on div "Plan" at bounding box center [309, 133] width 280 height 12
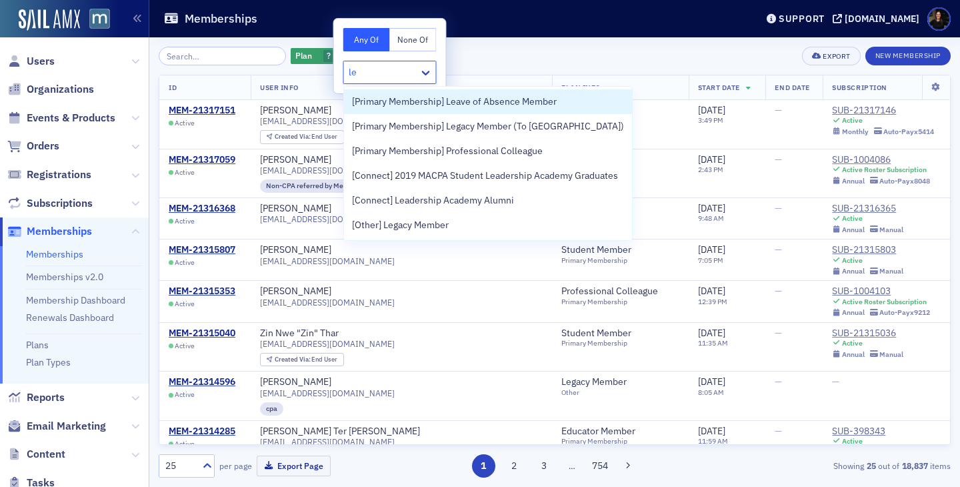
type input "leg"
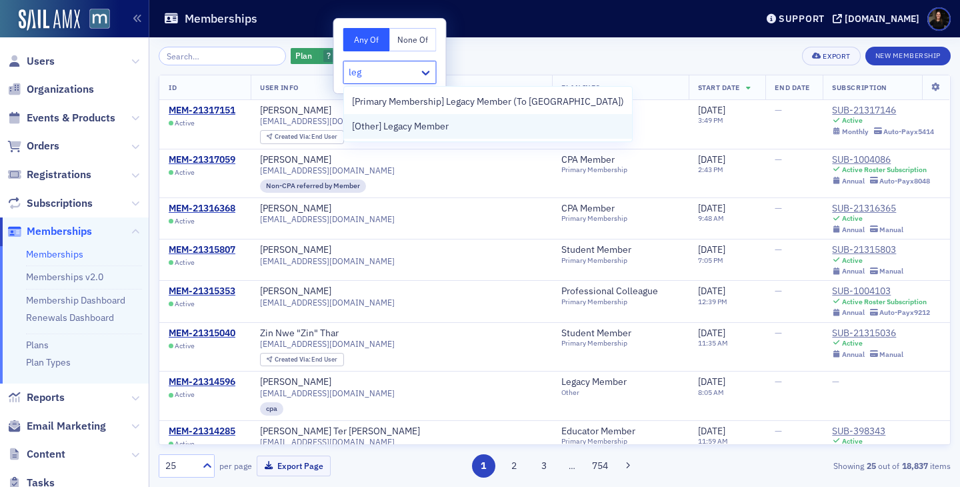
click at [408, 127] on span "[Other] Legacy Member" at bounding box center [400, 126] width 97 height 14
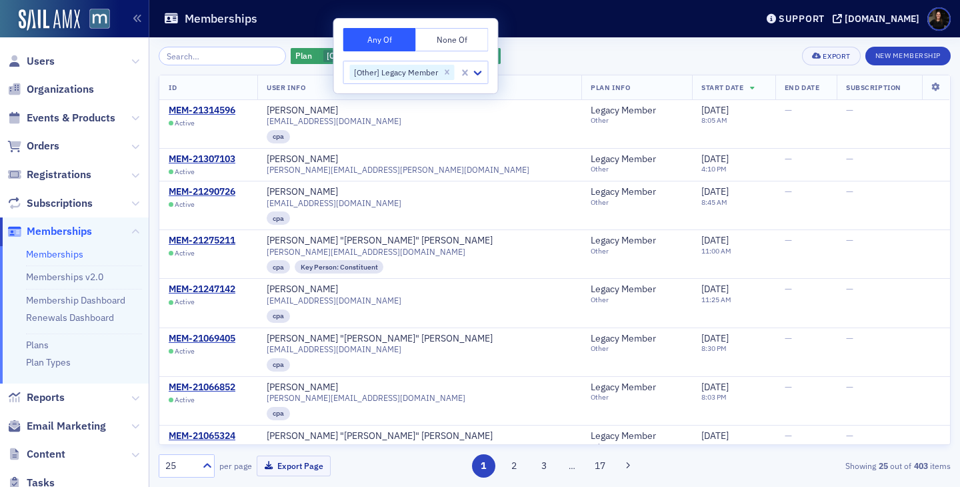
click at [663, 64] on div "Plan [Other] Legacy Member Add Filter Export New Membership" at bounding box center [555, 56] width 792 height 19
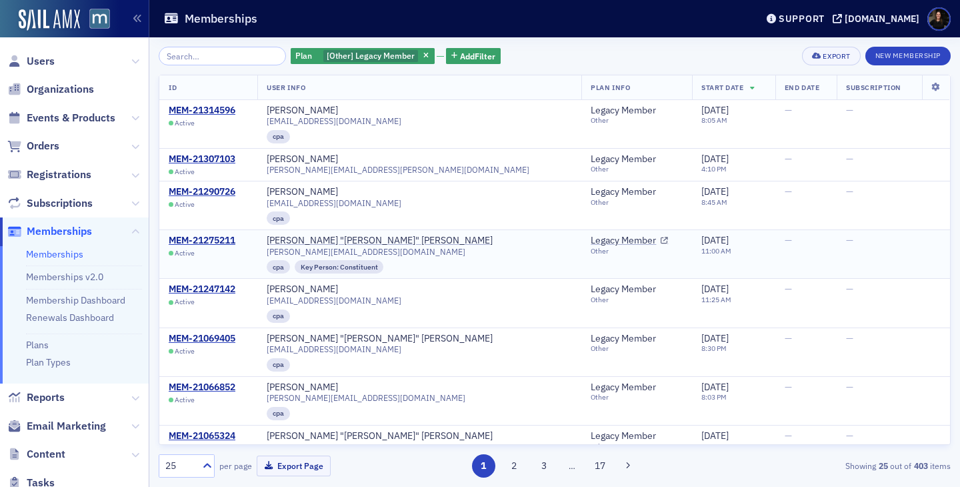
scroll to position [9, 0]
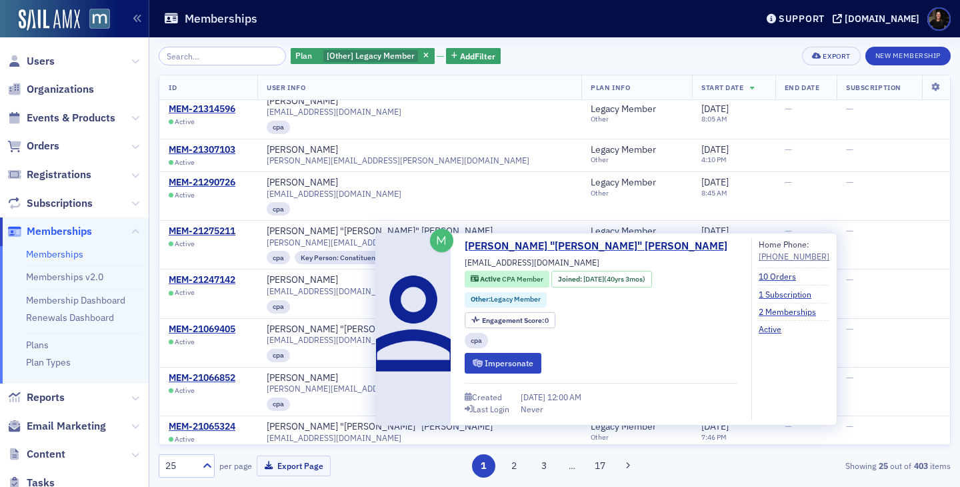
drag, startPoint x: 584, startPoint y: 279, endPoint x: 619, endPoint y: 279, distance: 34.7
click at [619, 279] on div "[DATE] (40yrs 3mos)" at bounding box center [615, 279] width 62 height 11
copy span "[DATE]"
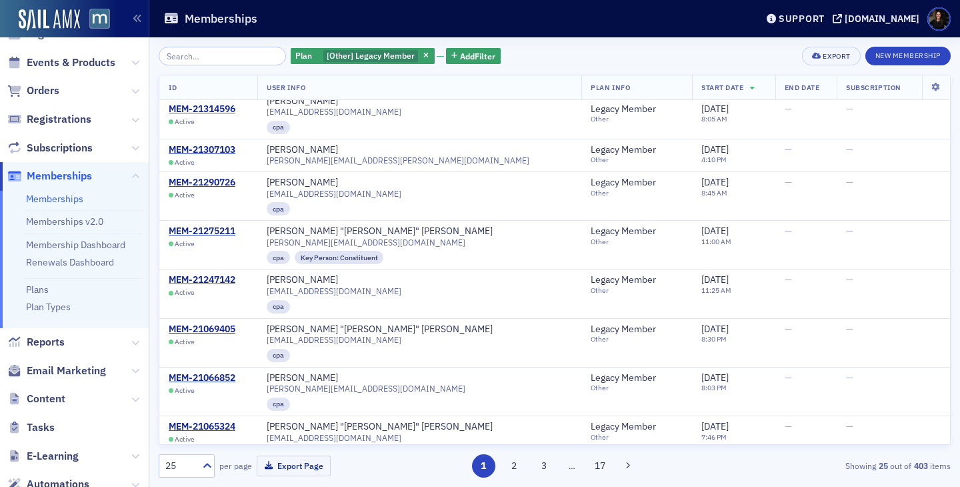
scroll to position [52, 0]
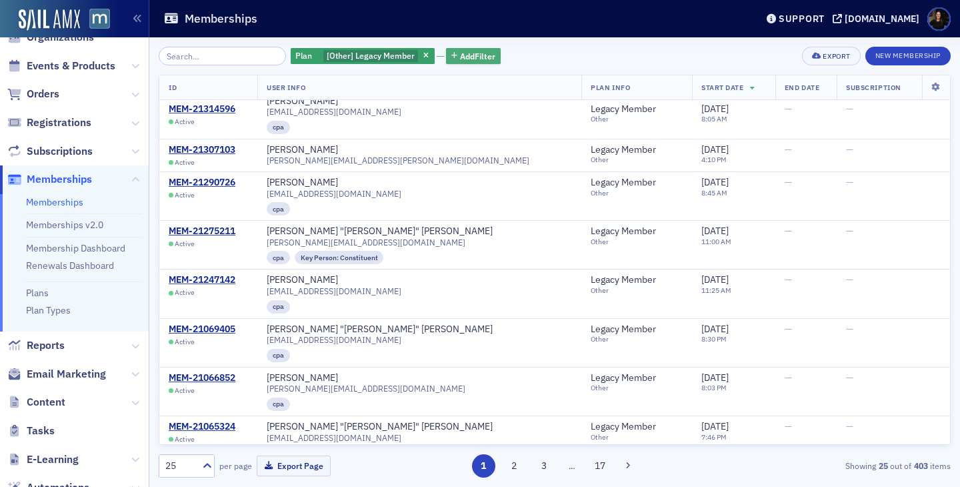
click at [460, 58] on span "Add Filter" at bounding box center [477, 56] width 35 height 12
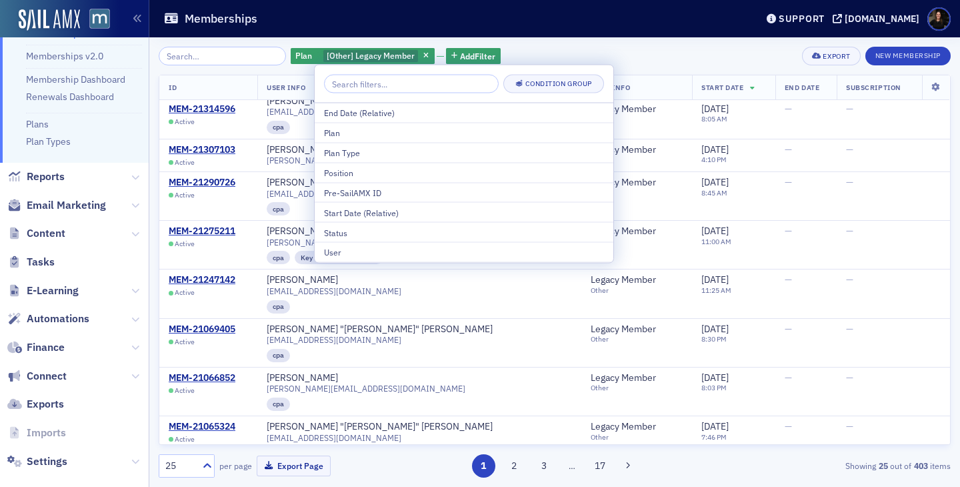
scroll to position [237, 0]
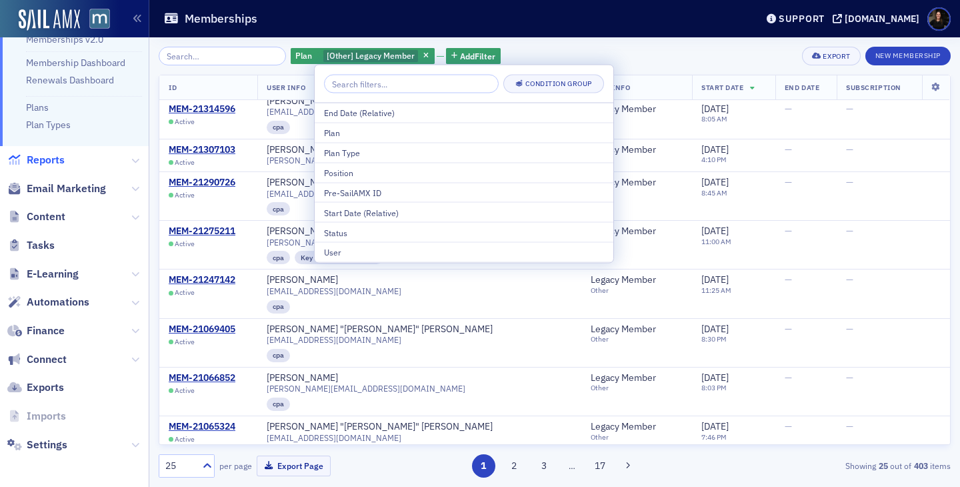
click at [55, 165] on span "Reports" at bounding box center [46, 160] width 38 height 15
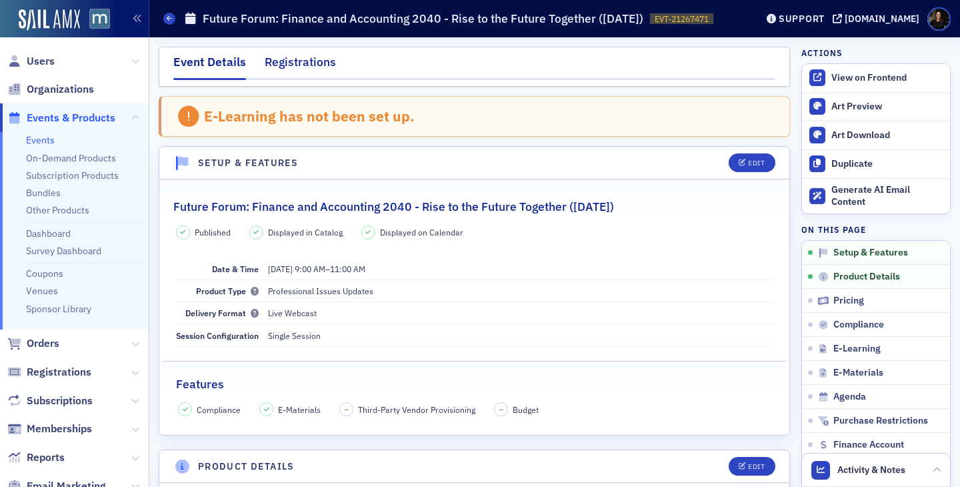
click at [280, 54] on div "Registrations" at bounding box center [300, 65] width 71 height 25
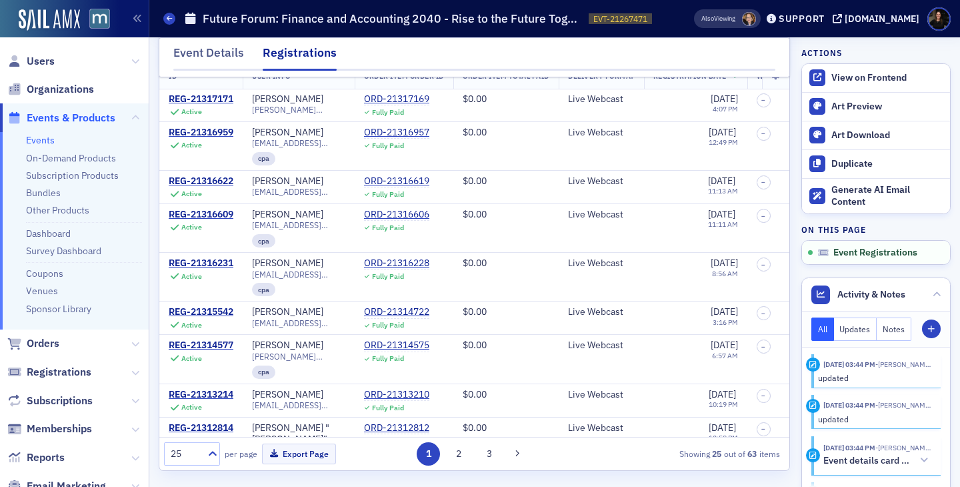
click at [111, 114] on span "Events & Products" at bounding box center [71, 118] width 89 height 15
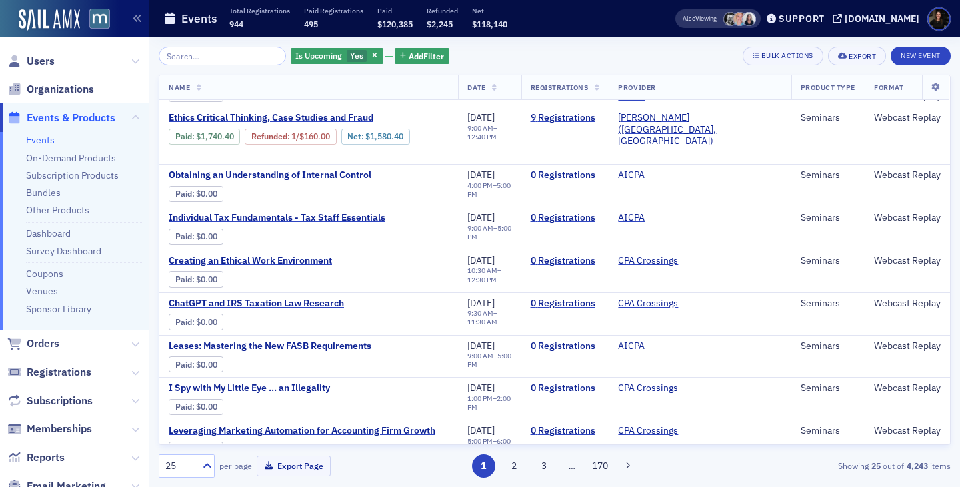
scroll to position [760, 0]
